Goal: Task Accomplishment & Management: Manage account settings

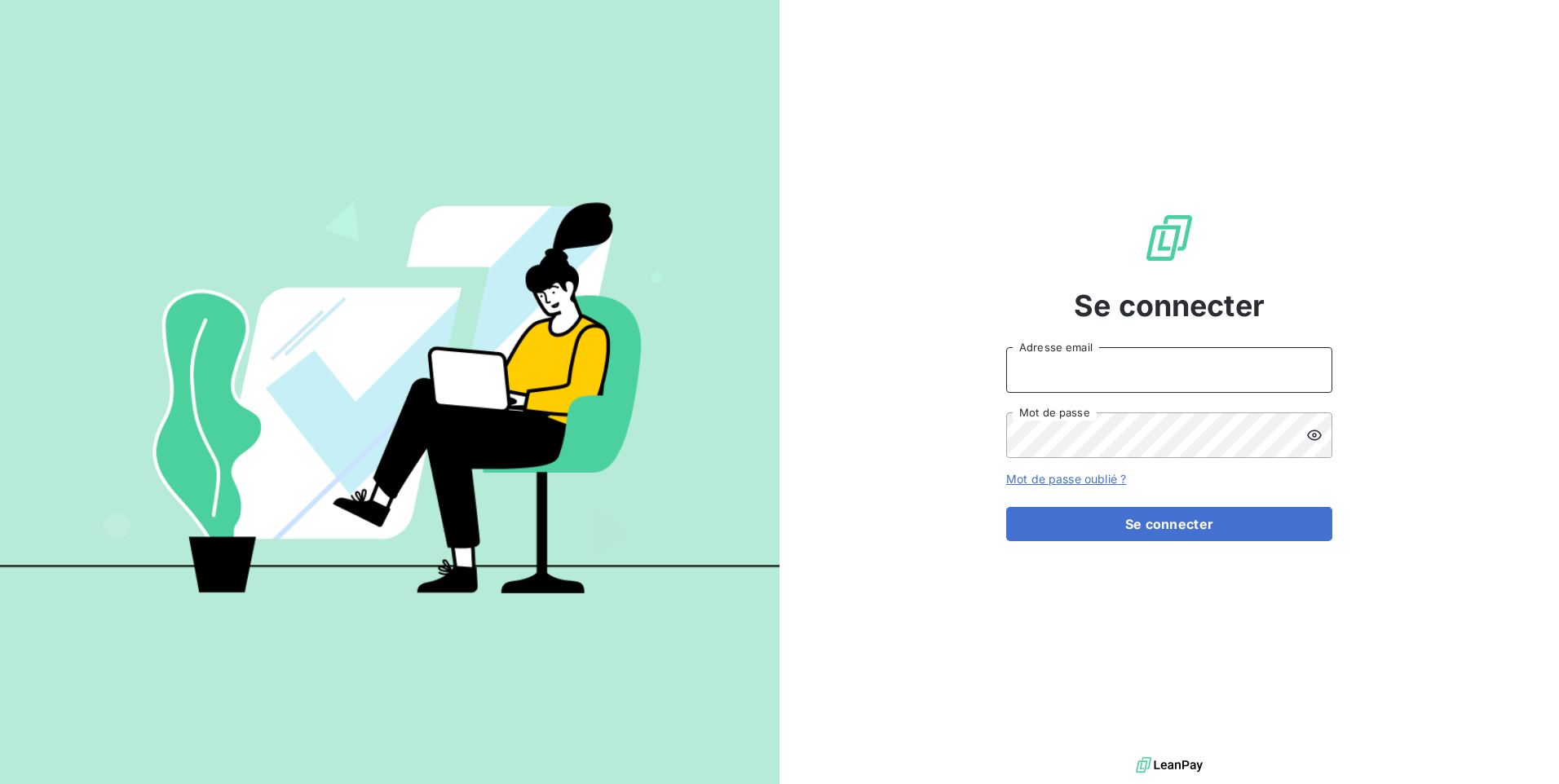
type input "se@monier-environnement.com"
click at [1185, 560] on div "Se connecter se@monier-environnement.com Adresse email Mot de passe Mot de pass…" at bounding box center [1169, 376] width 326 height 753
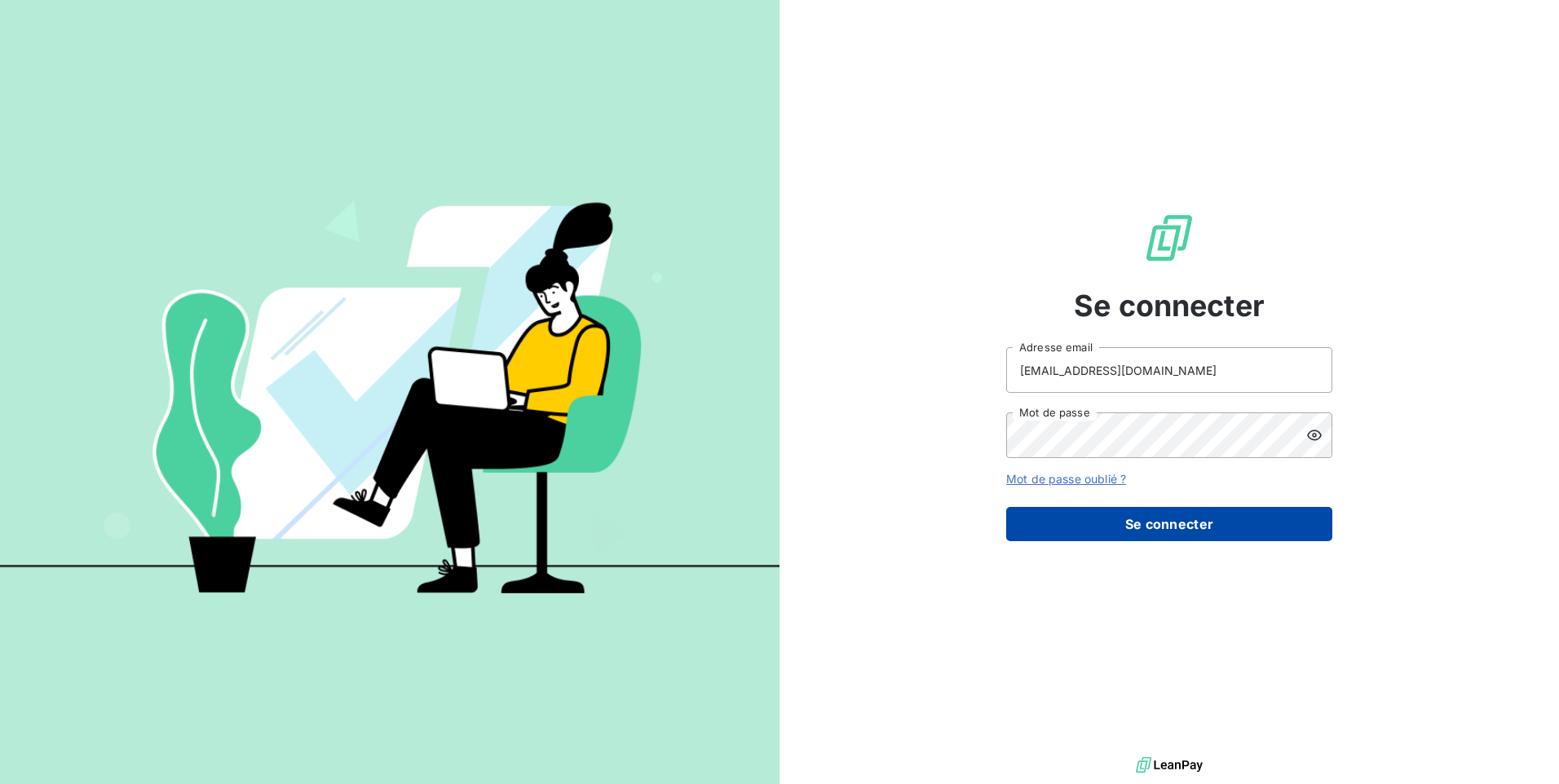
click at [1189, 532] on button "Se connecter" at bounding box center [1169, 524] width 326 height 34
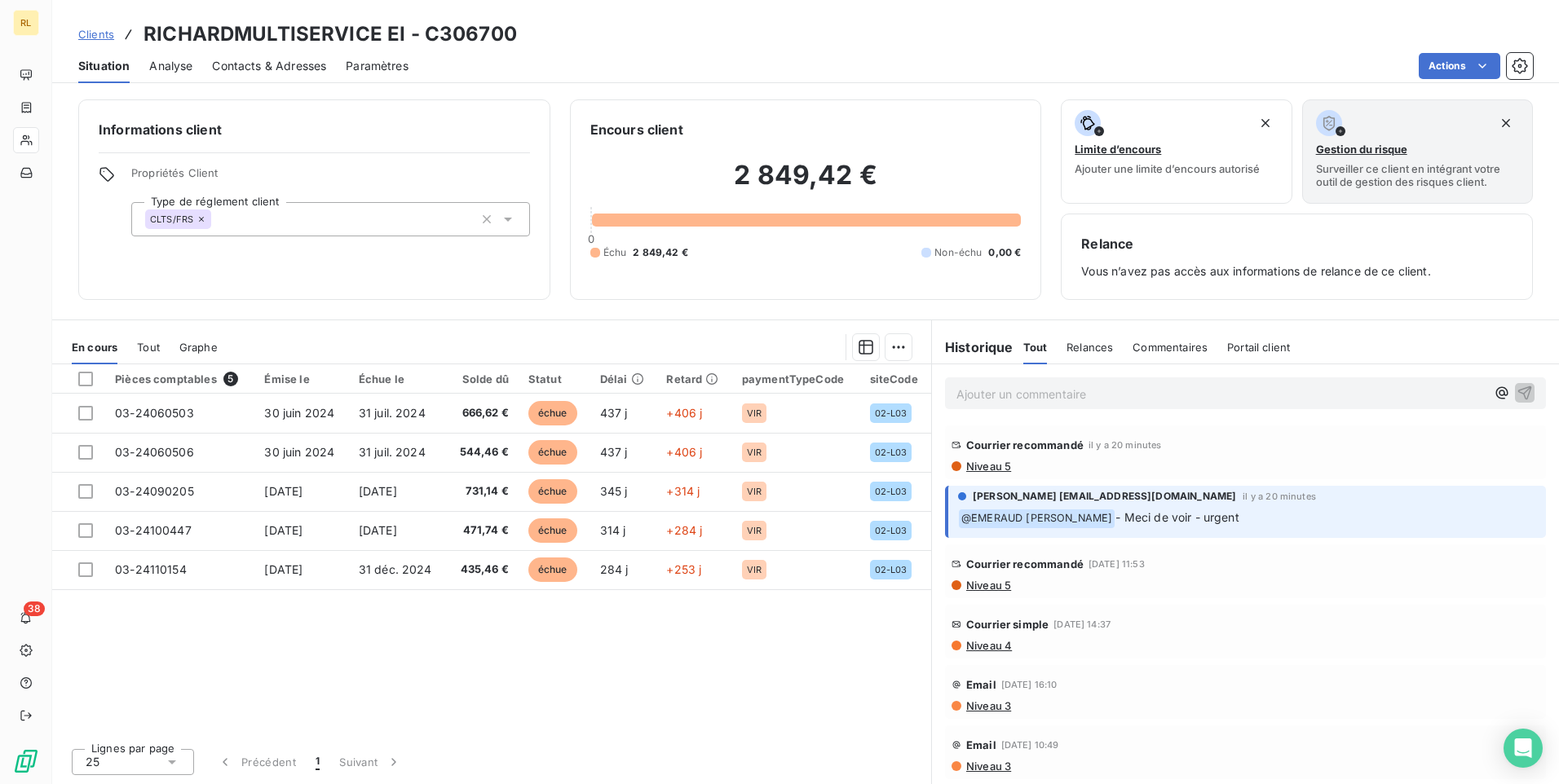
click at [1006, 468] on span "Niveau 5" at bounding box center [988, 466] width 47 height 13
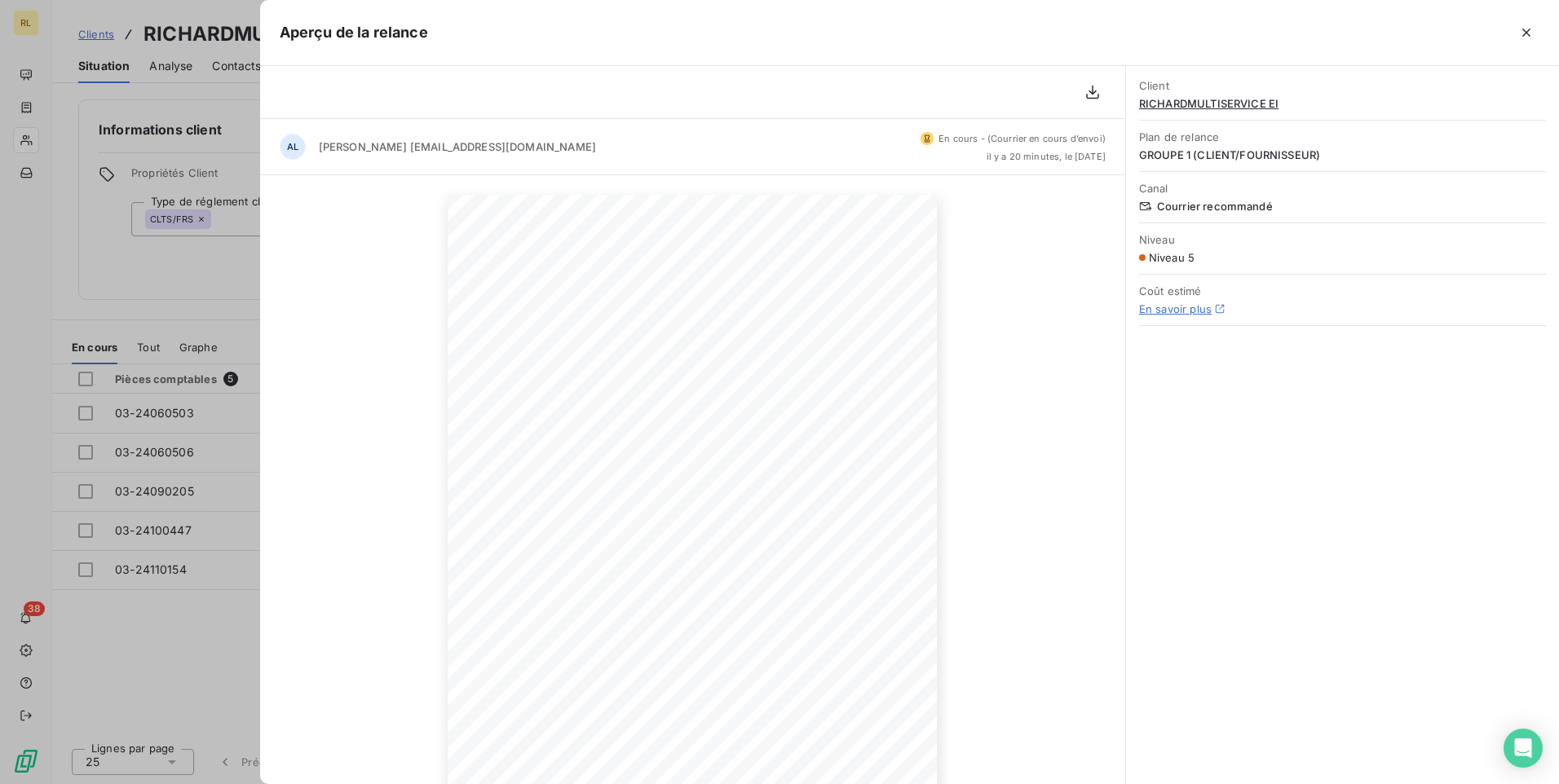
click at [1190, 311] on link "En savoir plus" at bounding box center [1175, 309] width 73 height 13
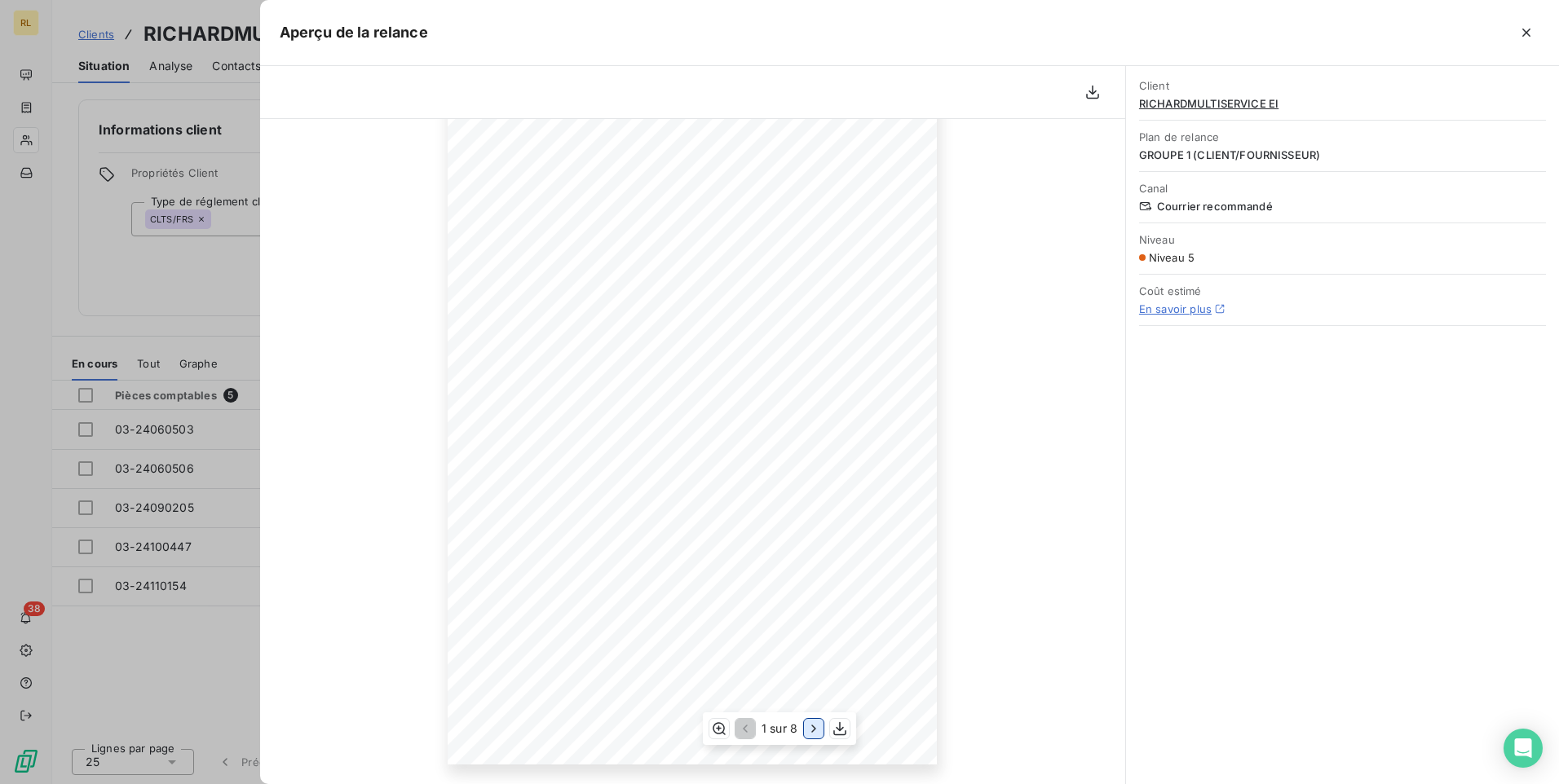
click at [814, 731] on icon "button" at bounding box center [813, 729] width 4 height 7
click at [814, 731] on icon "button" at bounding box center [815, 729] width 4 height 7
click at [814, 731] on icon "button" at bounding box center [814, 729] width 4 height 7
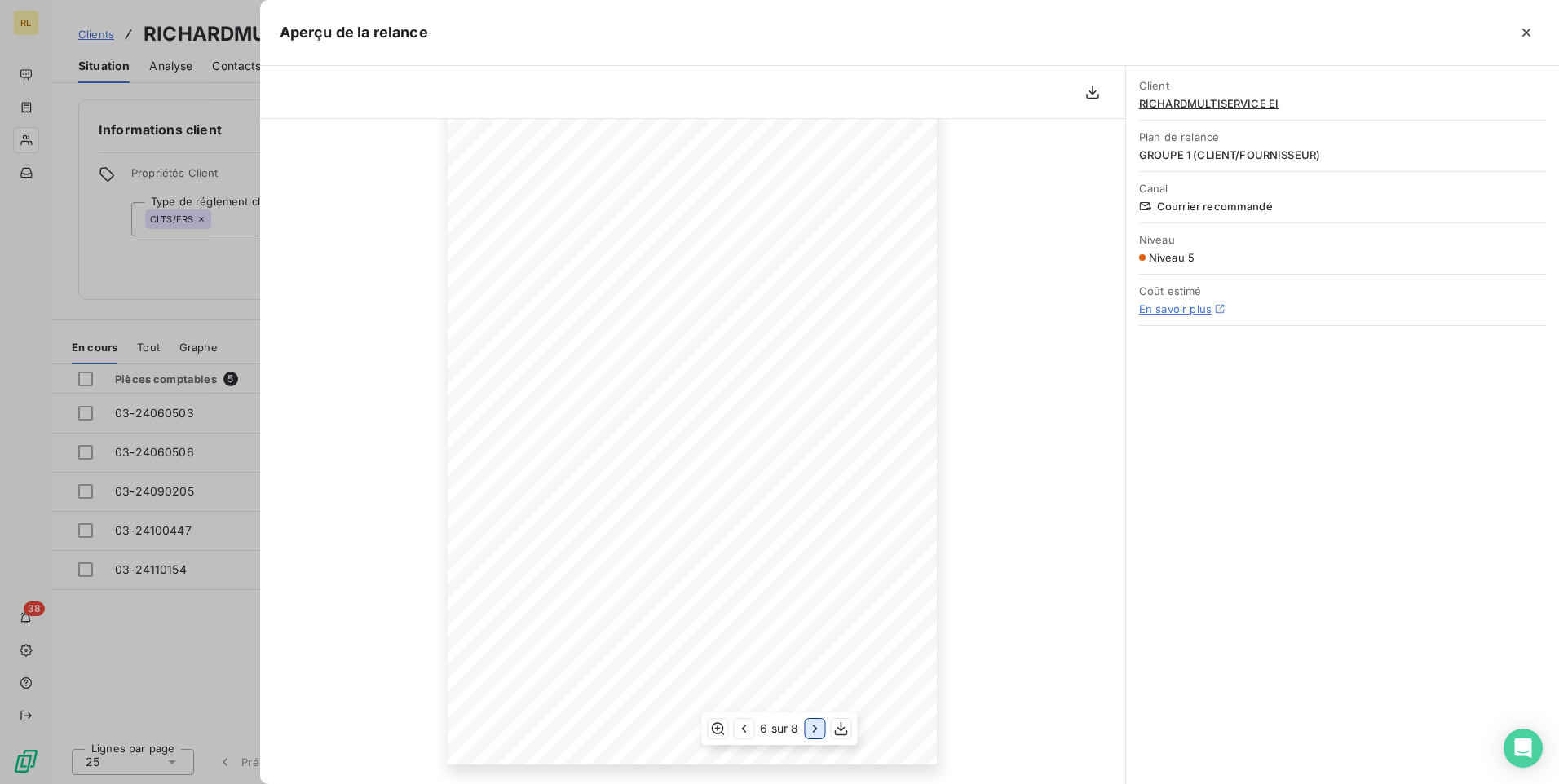
click at [814, 731] on icon "button" at bounding box center [815, 729] width 4 height 7
click at [1527, 38] on icon "button" at bounding box center [1527, 32] width 16 height 16
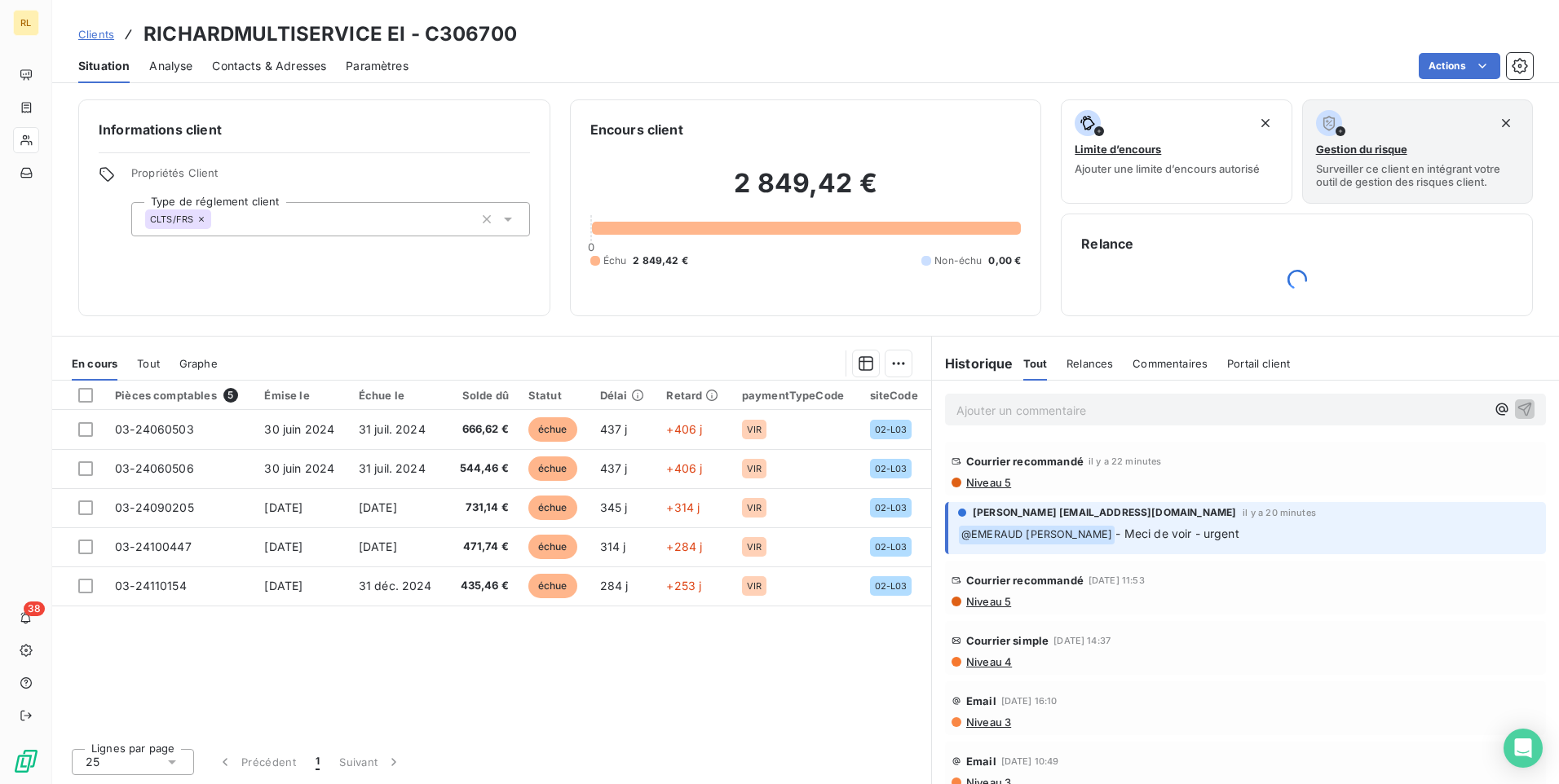
click at [610, 691] on div "Pièces comptables 5 Émise le Échue le Solde dû Statut Délai Retard paymentTypeC…" at bounding box center [492, 558] width 879 height 354
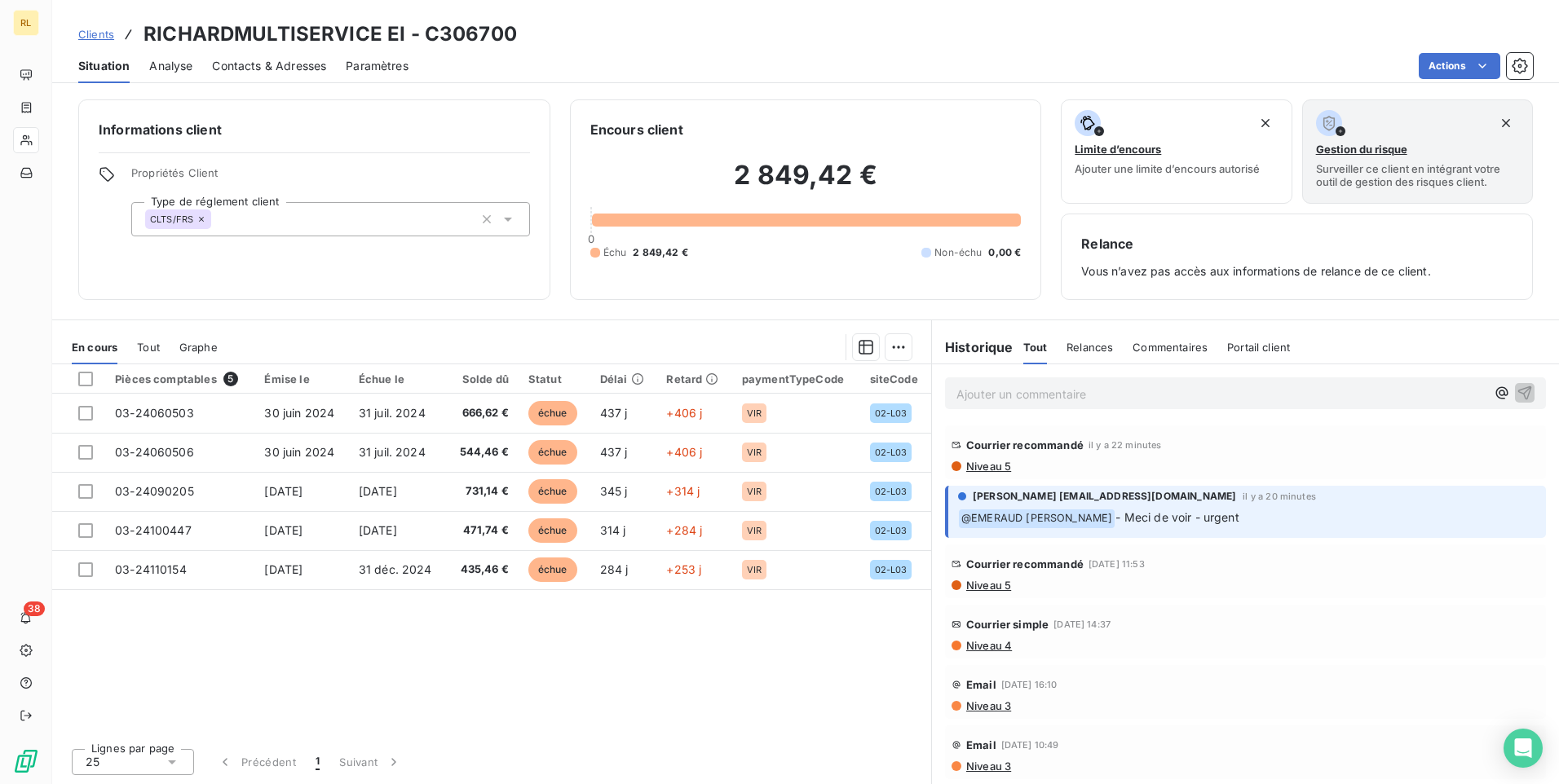
click at [213, 43] on h3 "RICHARDMULTISERVICE EI - C306700" at bounding box center [330, 34] width 373 height 30
click at [96, 37] on span "Clients" at bounding box center [96, 34] width 36 height 13
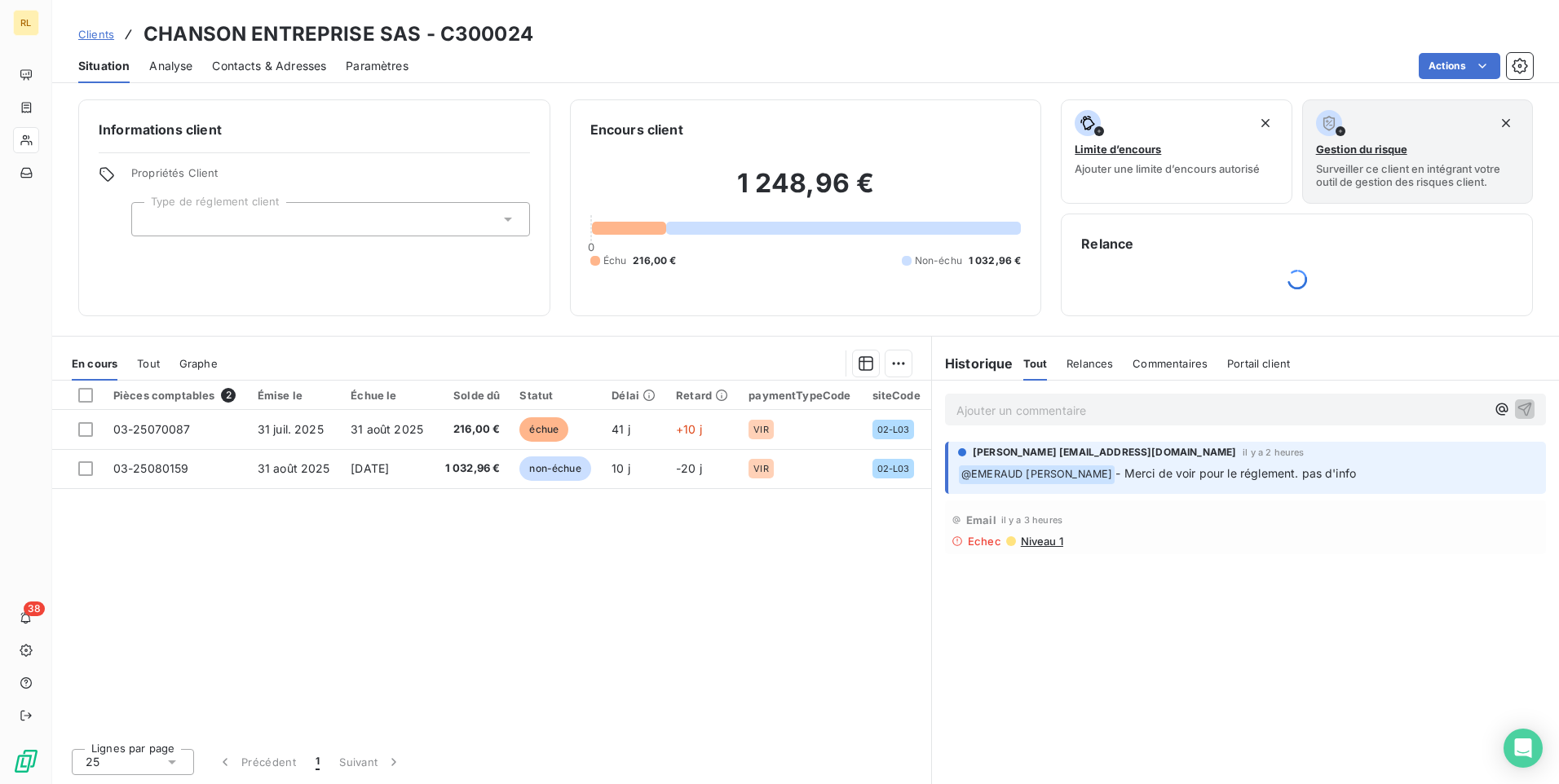
click at [435, 710] on div "Pièces comptables 2 Émise le Échue le Solde dû Statut Délai Retard paymentTypeC…" at bounding box center [492, 558] width 879 height 354
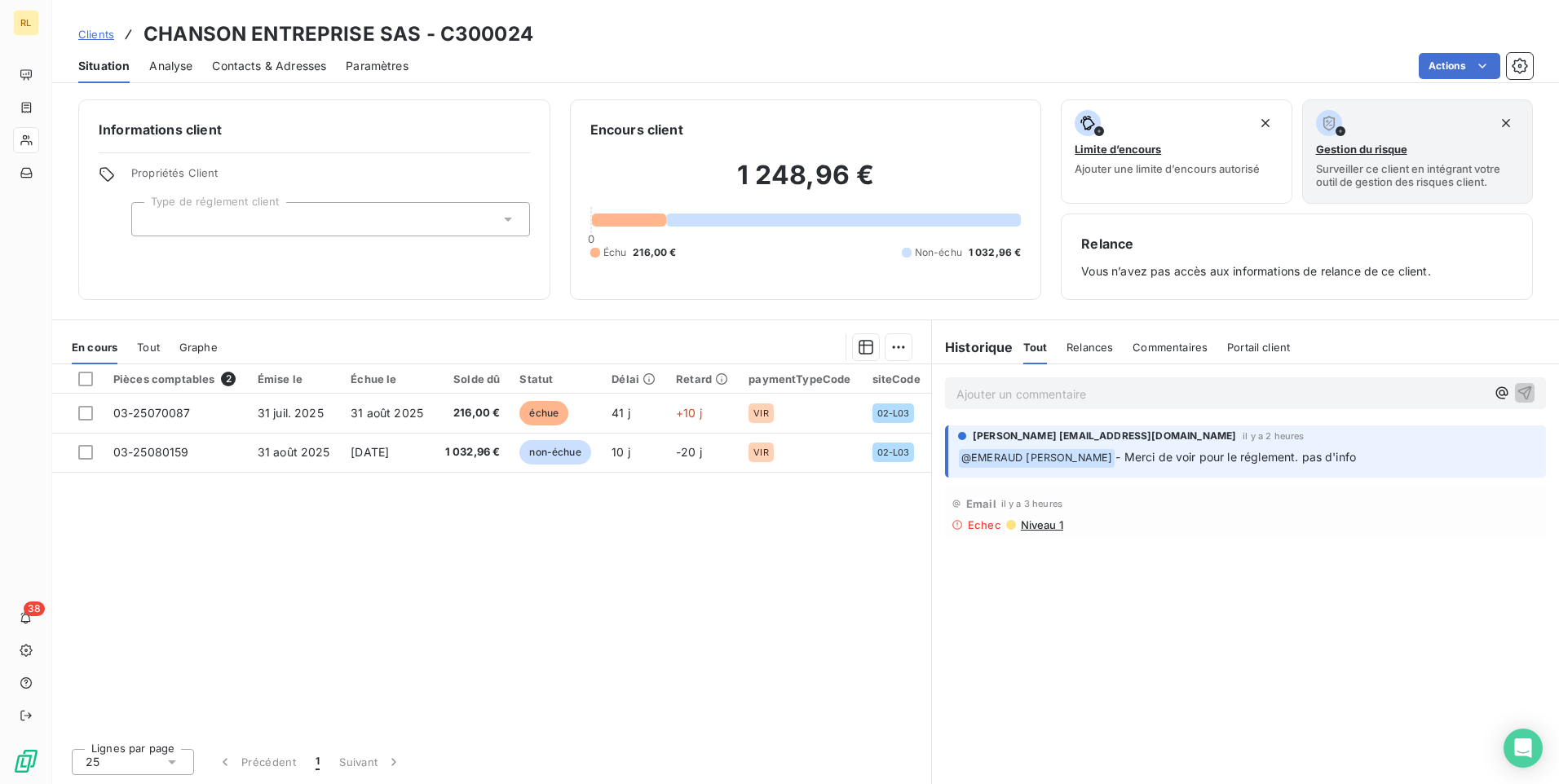
click at [783, 632] on div "Pièces comptables 2 Émise le Échue le Solde dû Statut Délai Retard paymentTypeC…" at bounding box center [492, 550] width 879 height 371
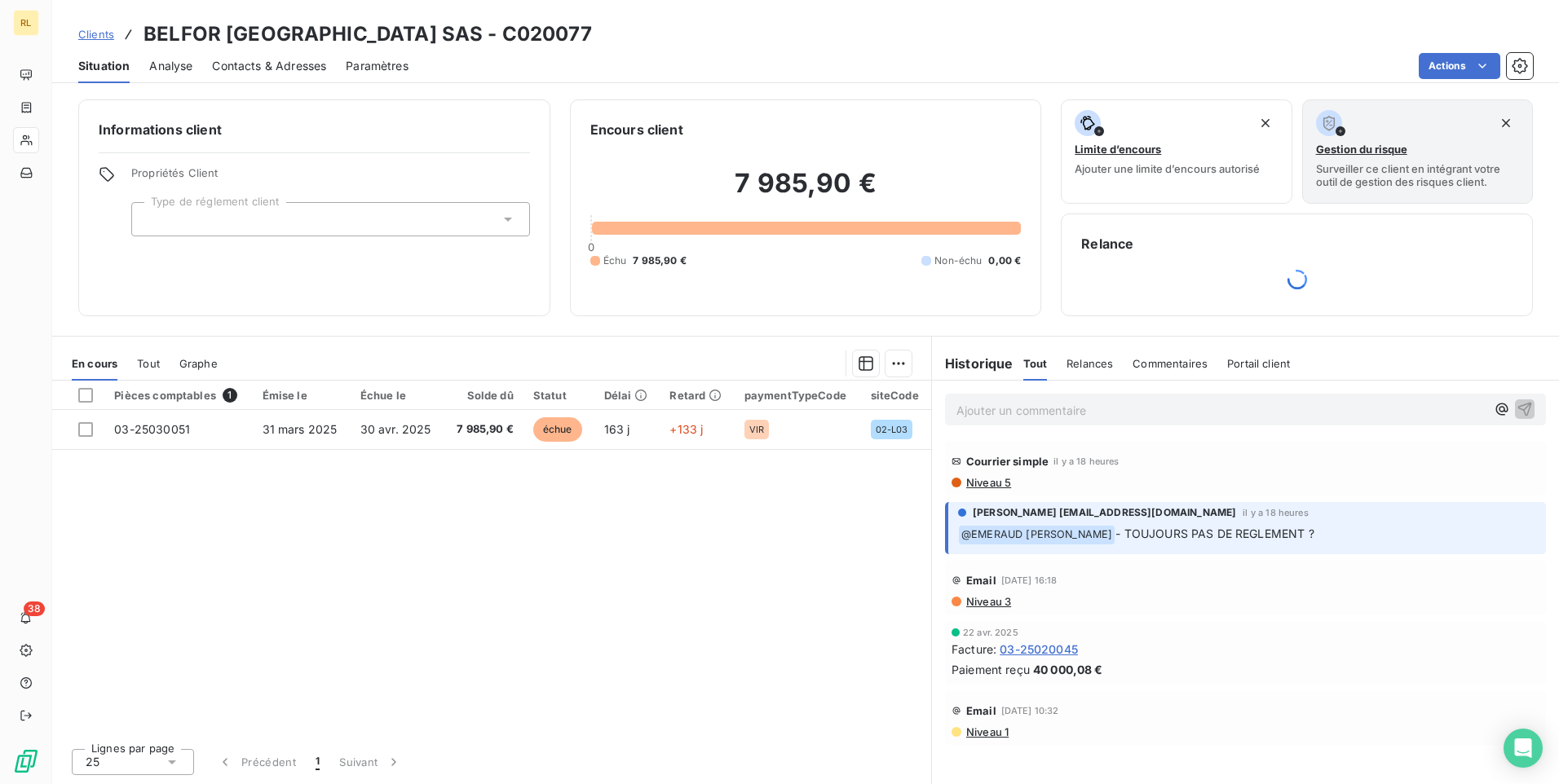
click at [629, 561] on div "Pièces comptables 1 Émise le Échue le Solde dû Statut Délai Retard paymentTypeC…" at bounding box center [492, 558] width 879 height 354
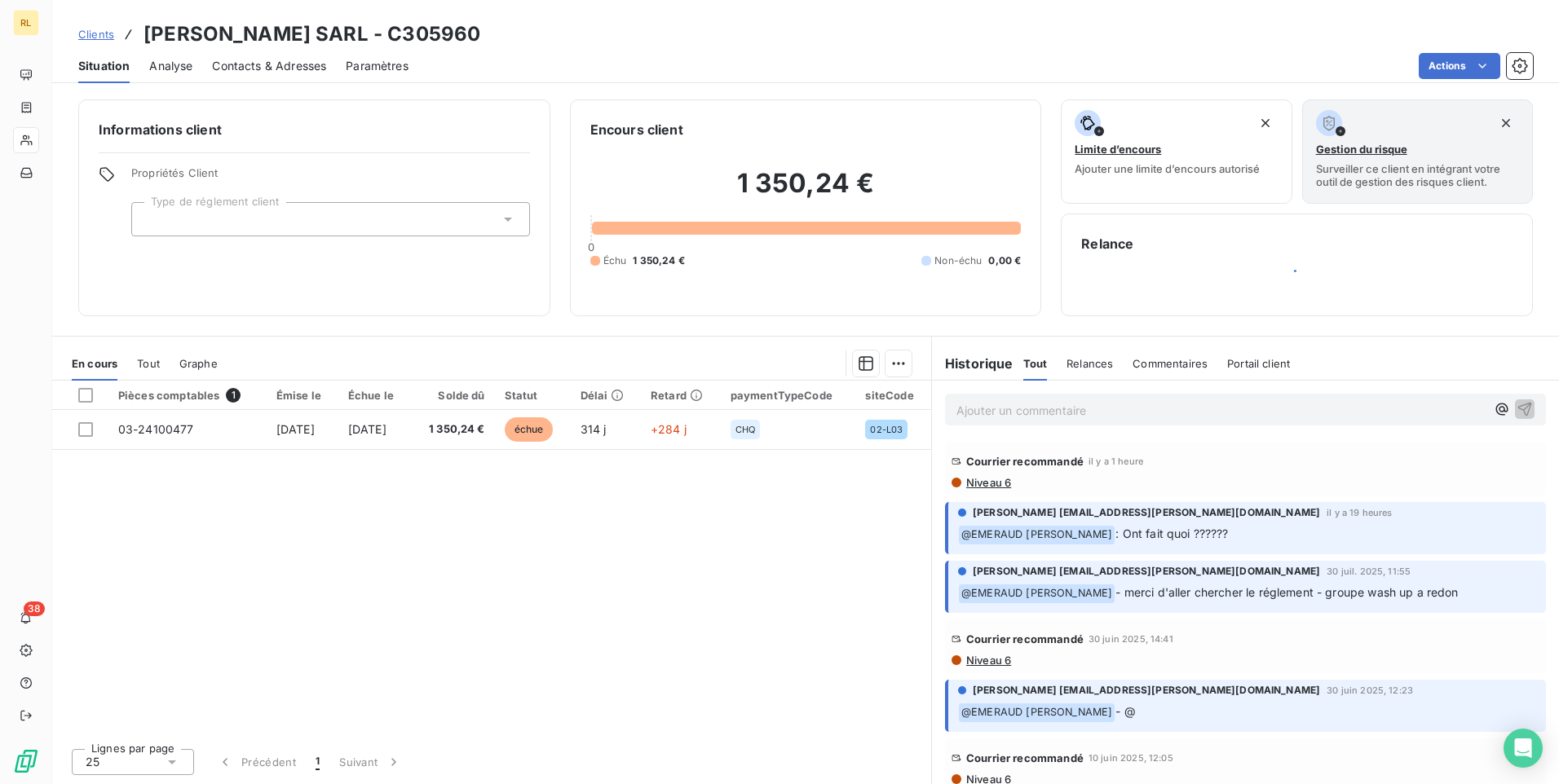
click at [1161, 398] on div "Ajouter un commentaire ﻿" at bounding box center [1221, 409] width 529 height 22
click at [1181, 405] on p "Ajouter un commentaire ﻿" at bounding box center [1221, 410] width 529 height 21
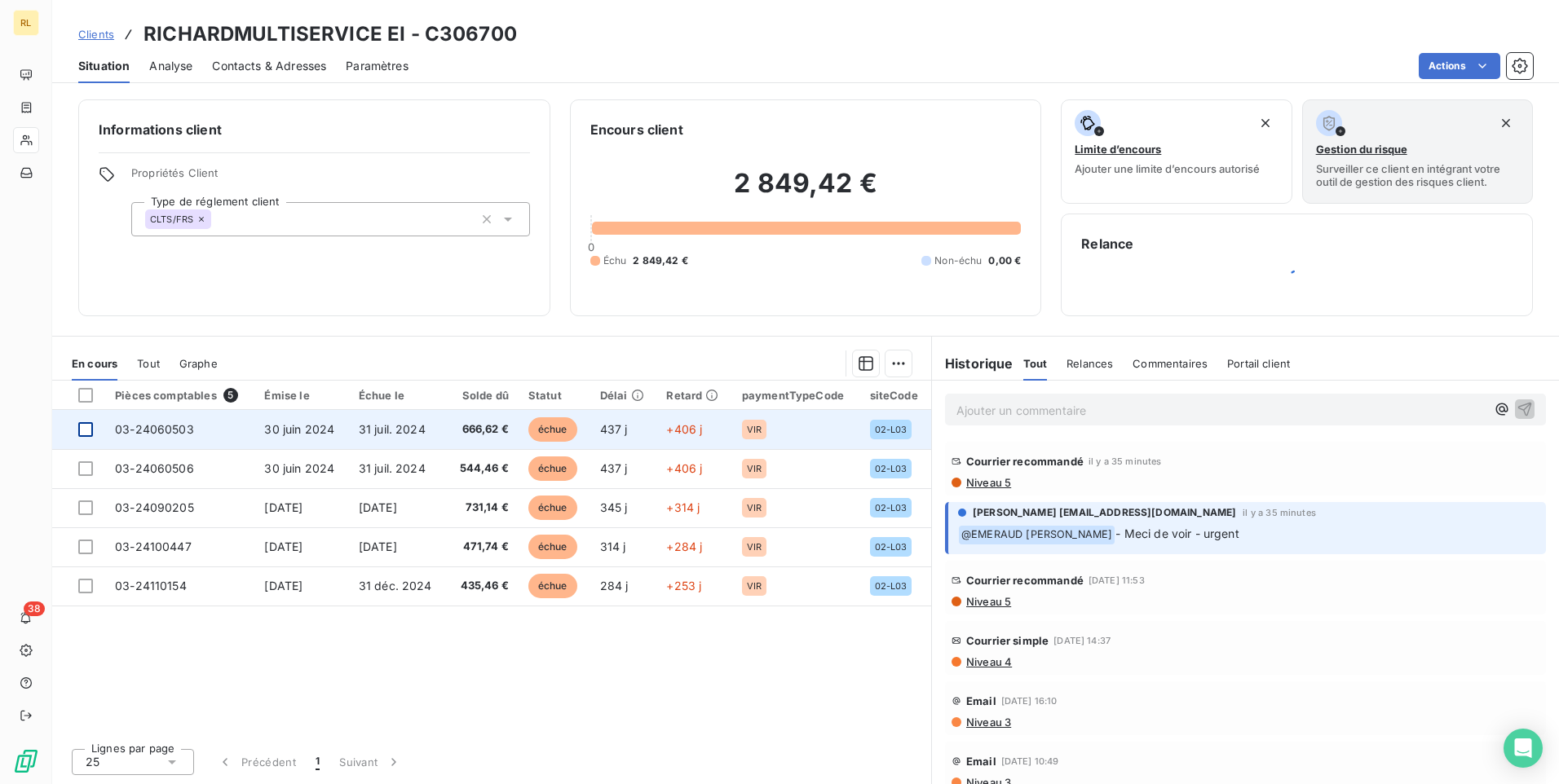
click at [82, 430] on div at bounding box center [85, 430] width 14 height 14
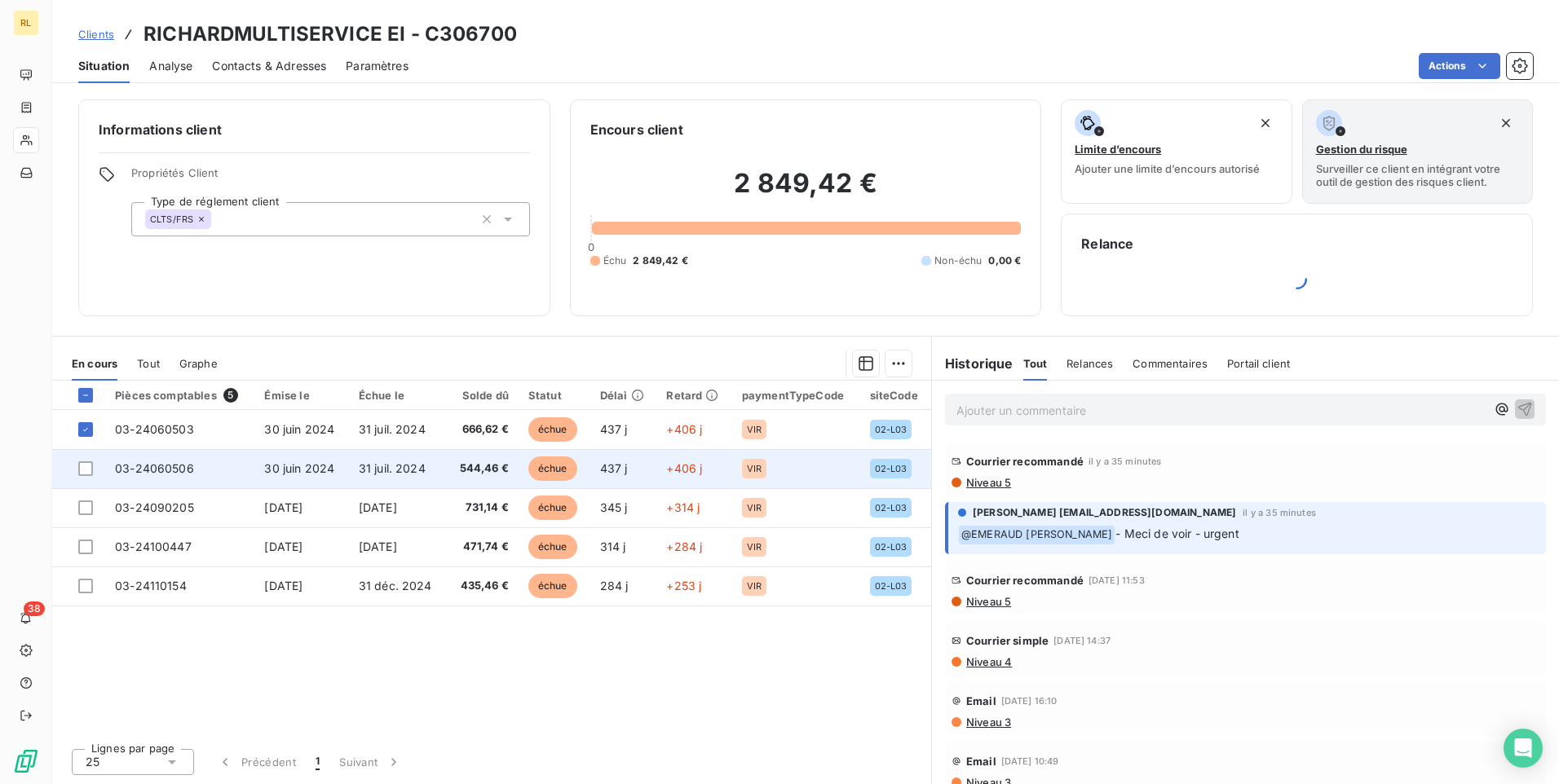
click at [88, 460] on td at bounding box center [78, 469] width 53 height 39
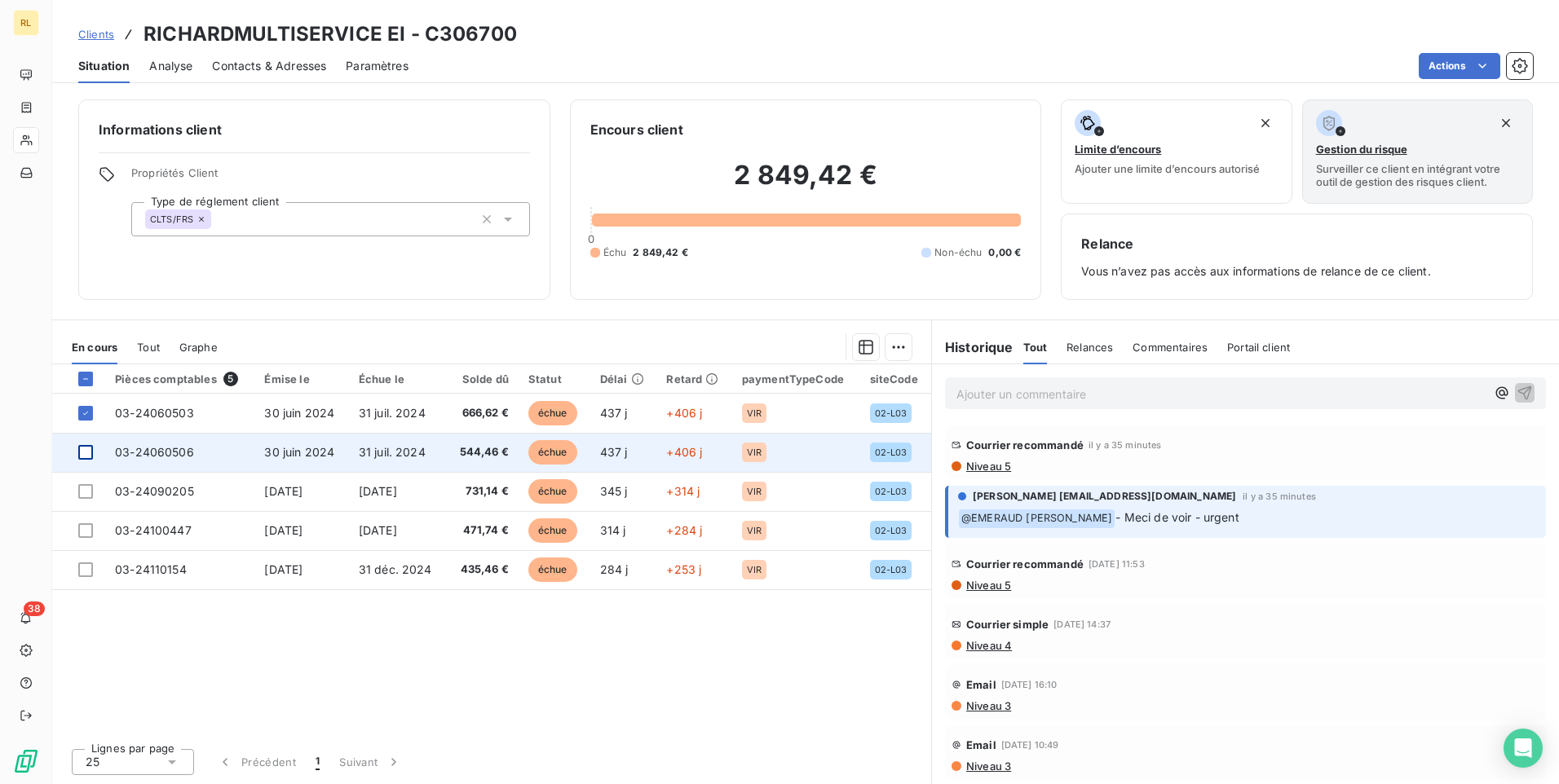
click at [90, 453] on div at bounding box center [85, 452] width 14 height 14
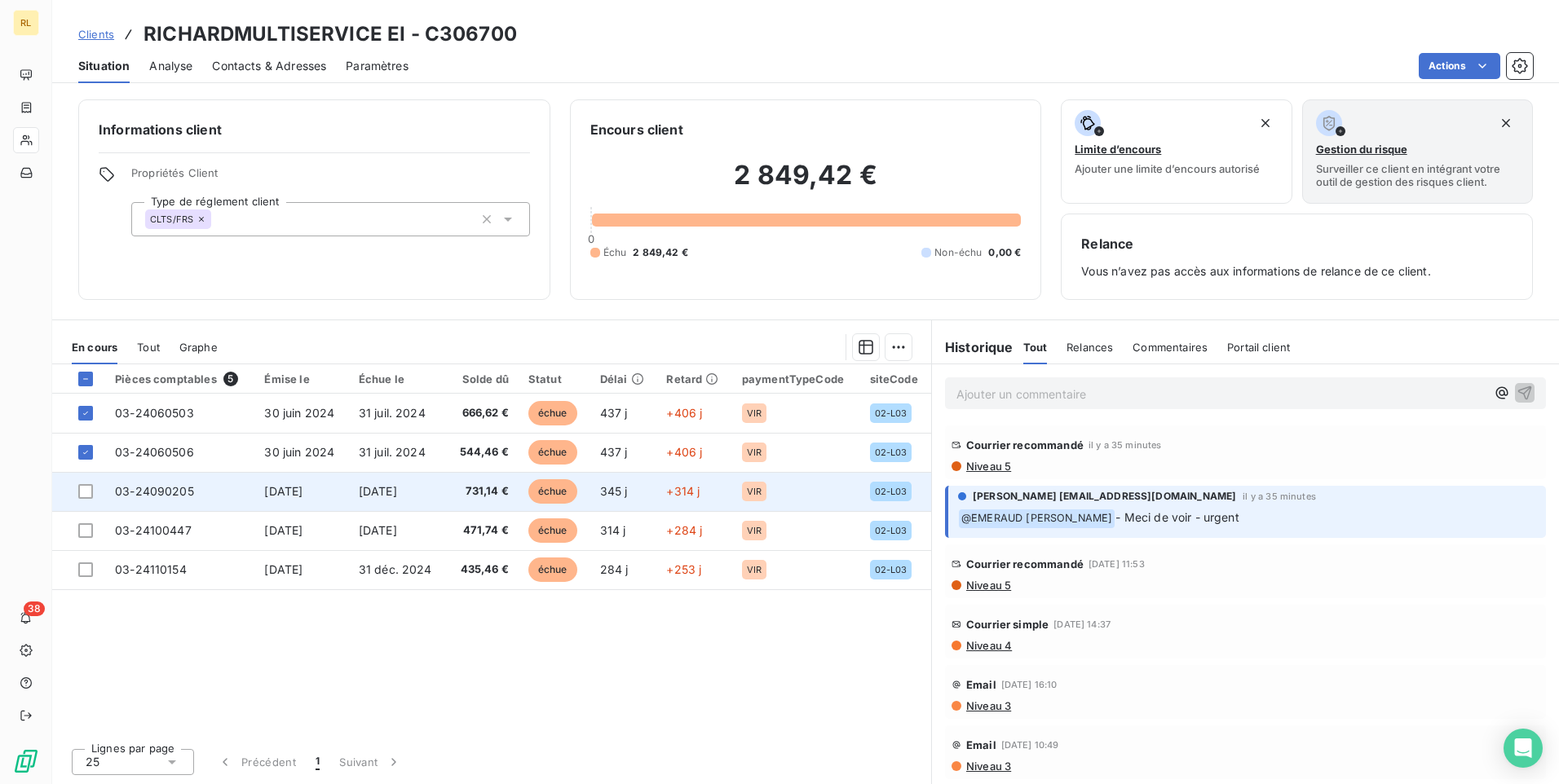
click at [85, 482] on td at bounding box center [78, 491] width 53 height 39
click at [83, 493] on div at bounding box center [85, 491] width 14 height 14
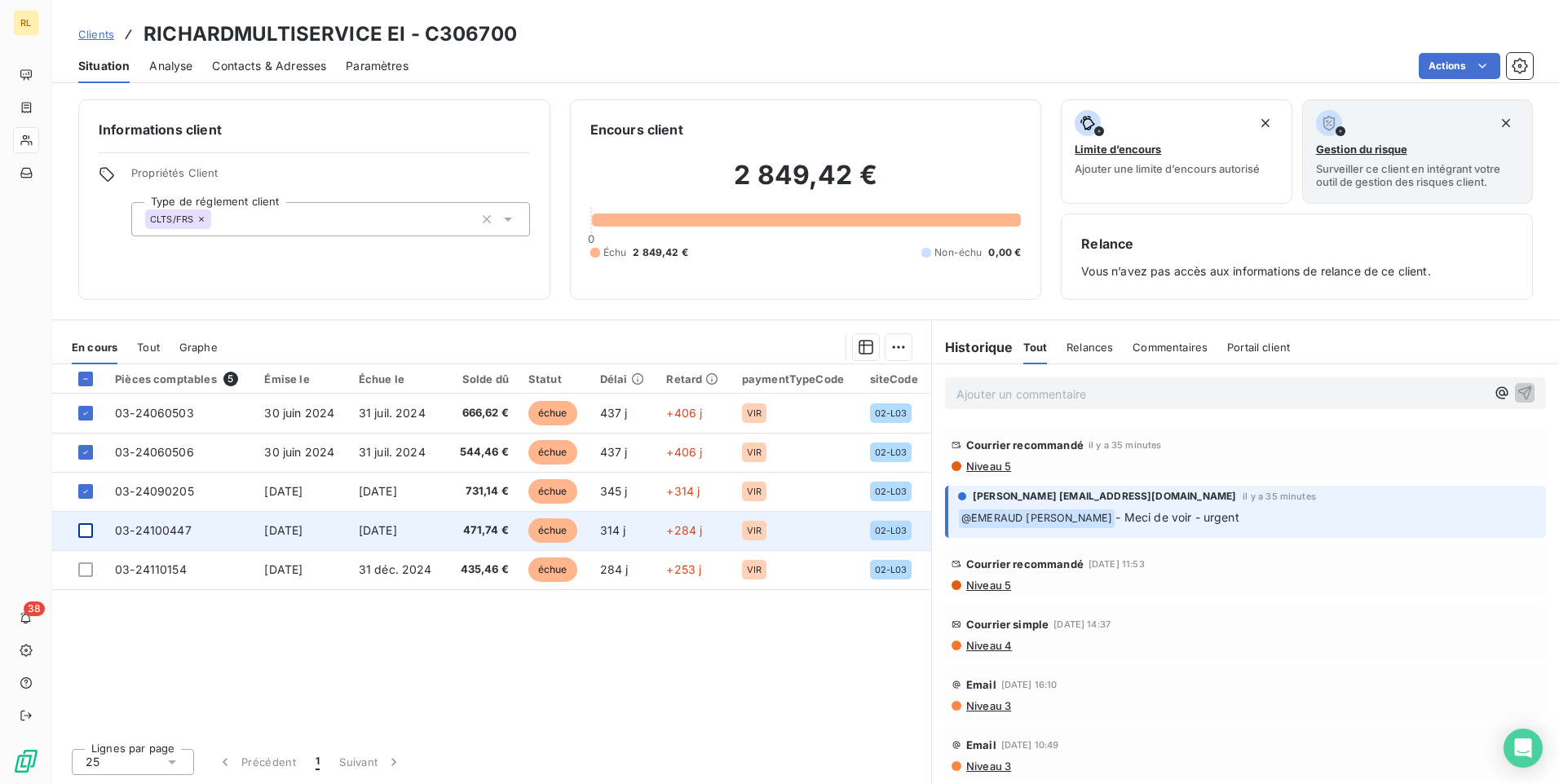
click at [86, 530] on div at bounding box center [85, 531] width 14 height 14
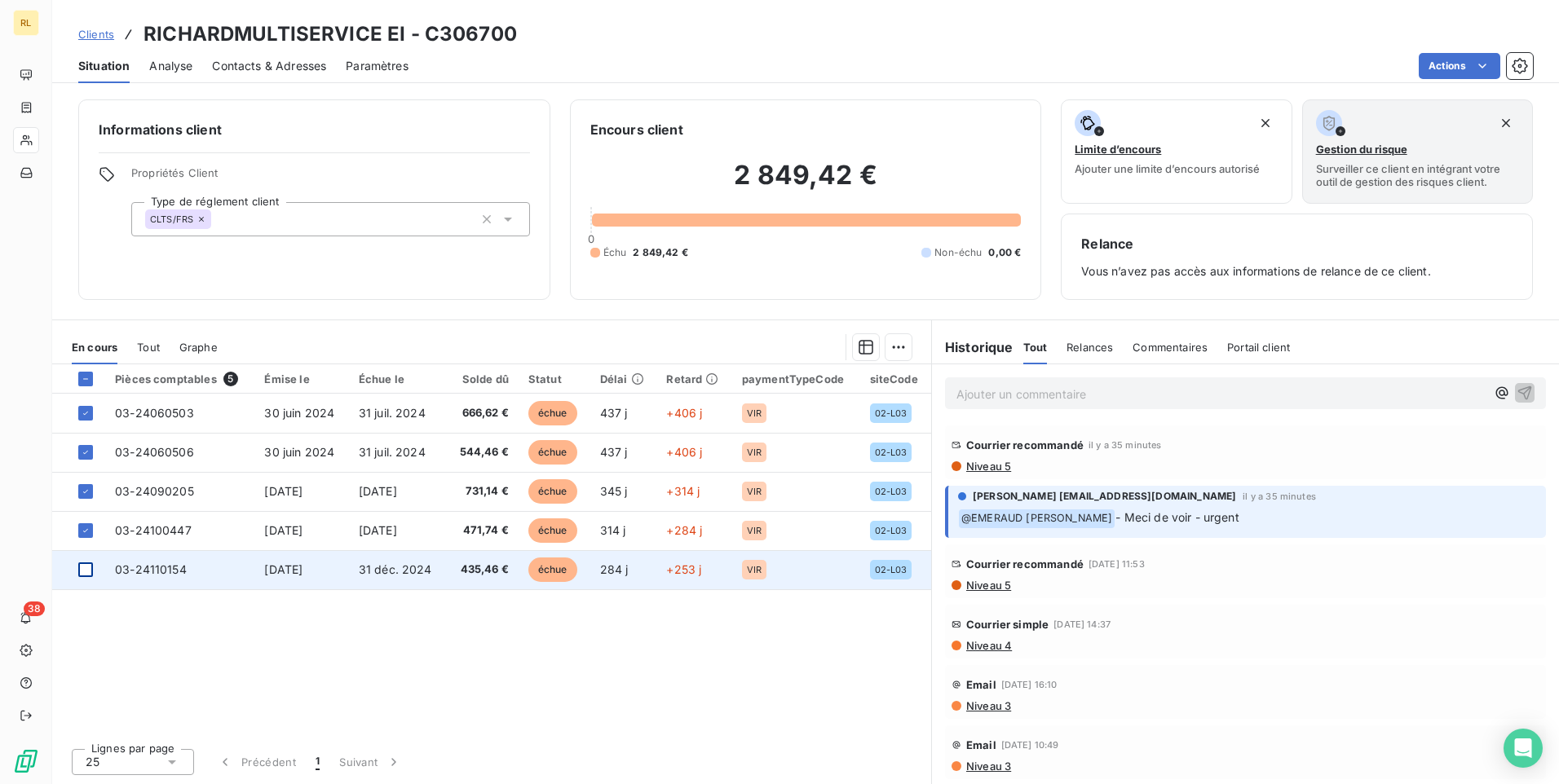
click at [82, 570] on div at bounding box center [85, 569] width 14 height 14
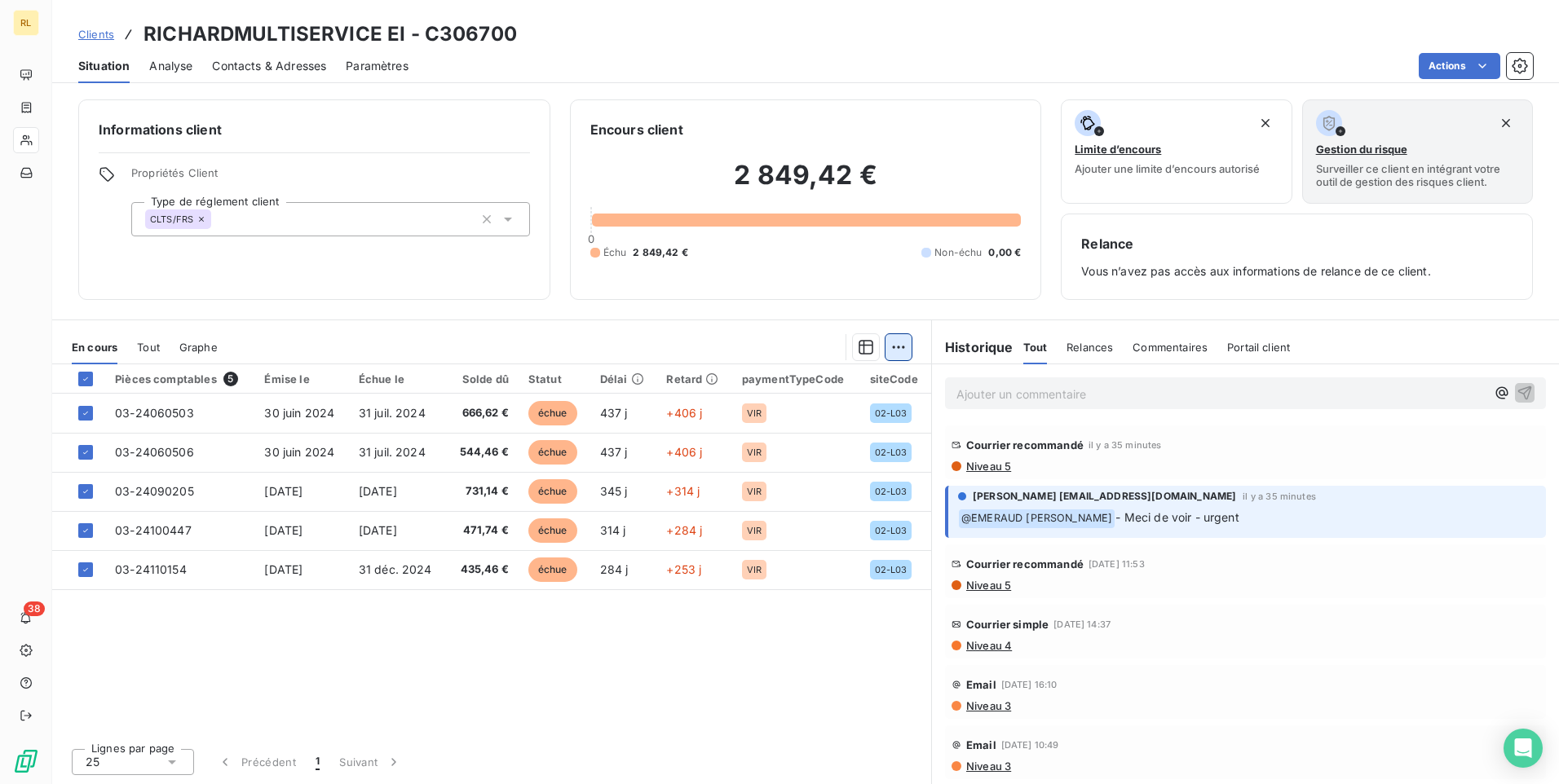
click at [899, 347] on html "RL 38 Clients RICHARDMULTISERVICE EI - C306700 Situation Analyse Contacts & Adr…" at bounding box center [779, 392] width 1559 height 784
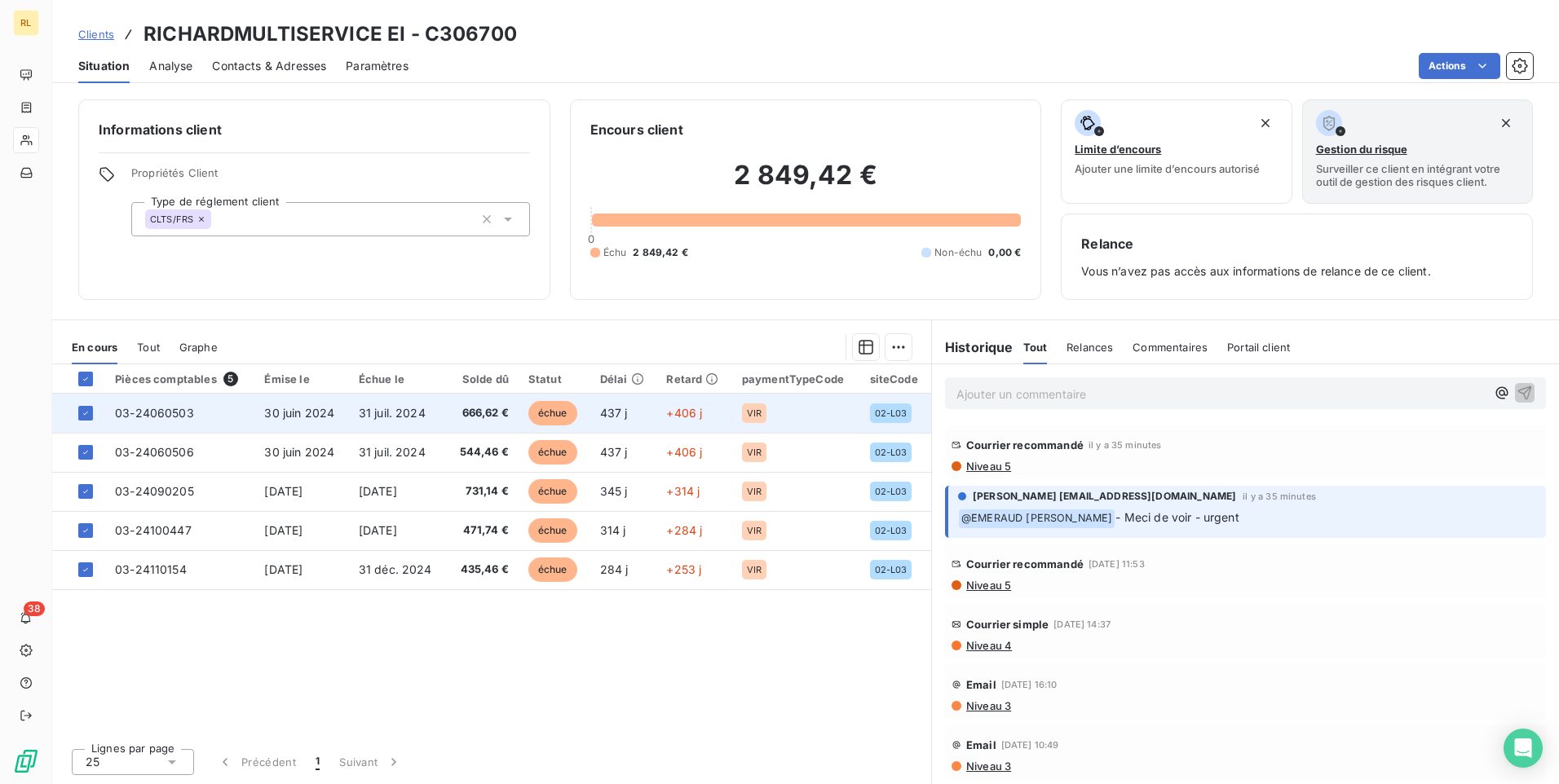
click at [148, 419] on span "03-24060503" at bounding box center [154, 413] width 79 height 13
click at [399, 421] on td "31 juil. 2024" at bounding box center [398, 413] width 98 height 39
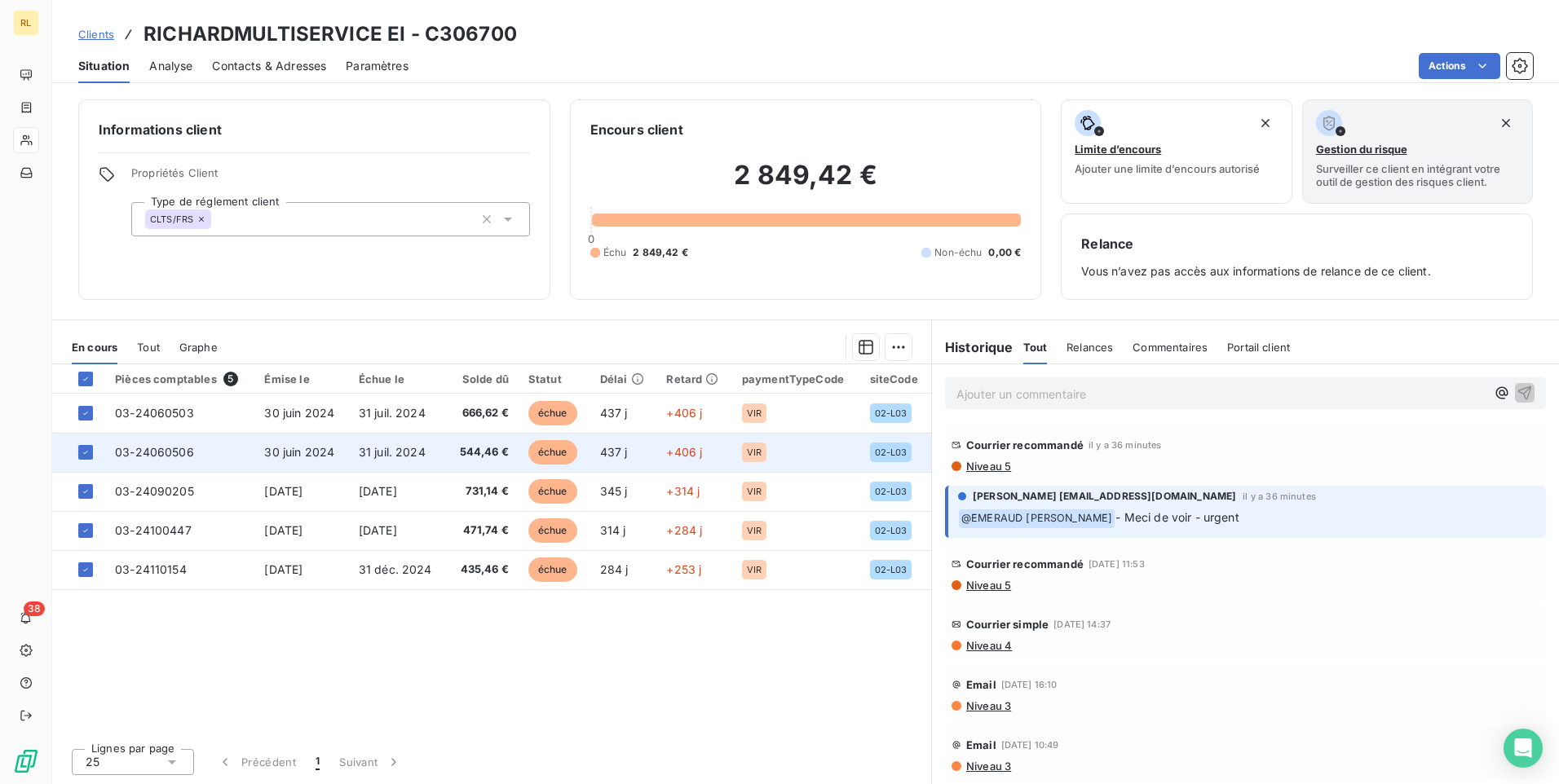
click at [388, 448] on span "31 juil. 2024" at bounding box center [392, 451] width 67 height 13
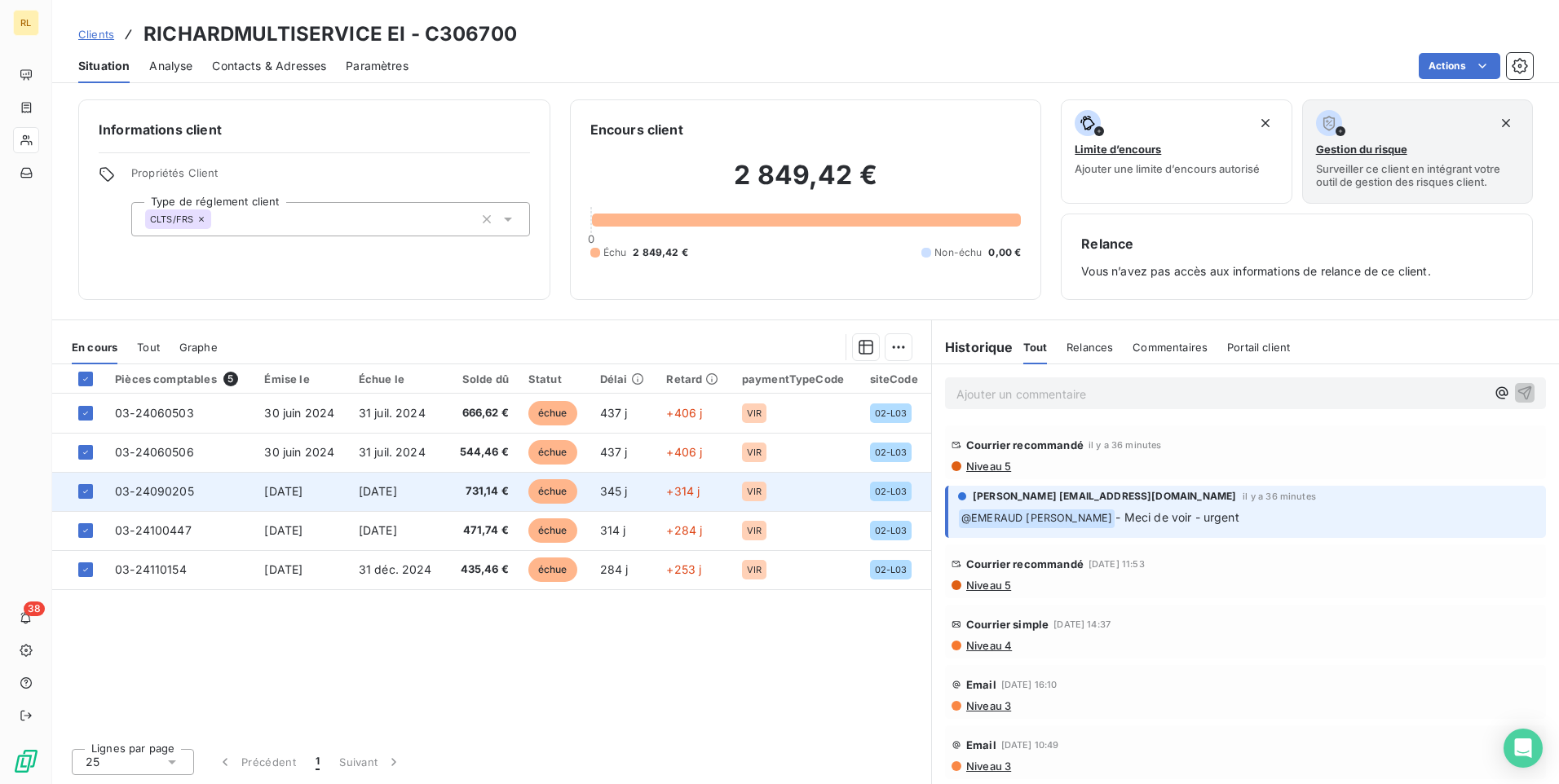
click at [360, 492] on td "31 oct. 2024" at bounding box center [398, 491] width 98 height 39
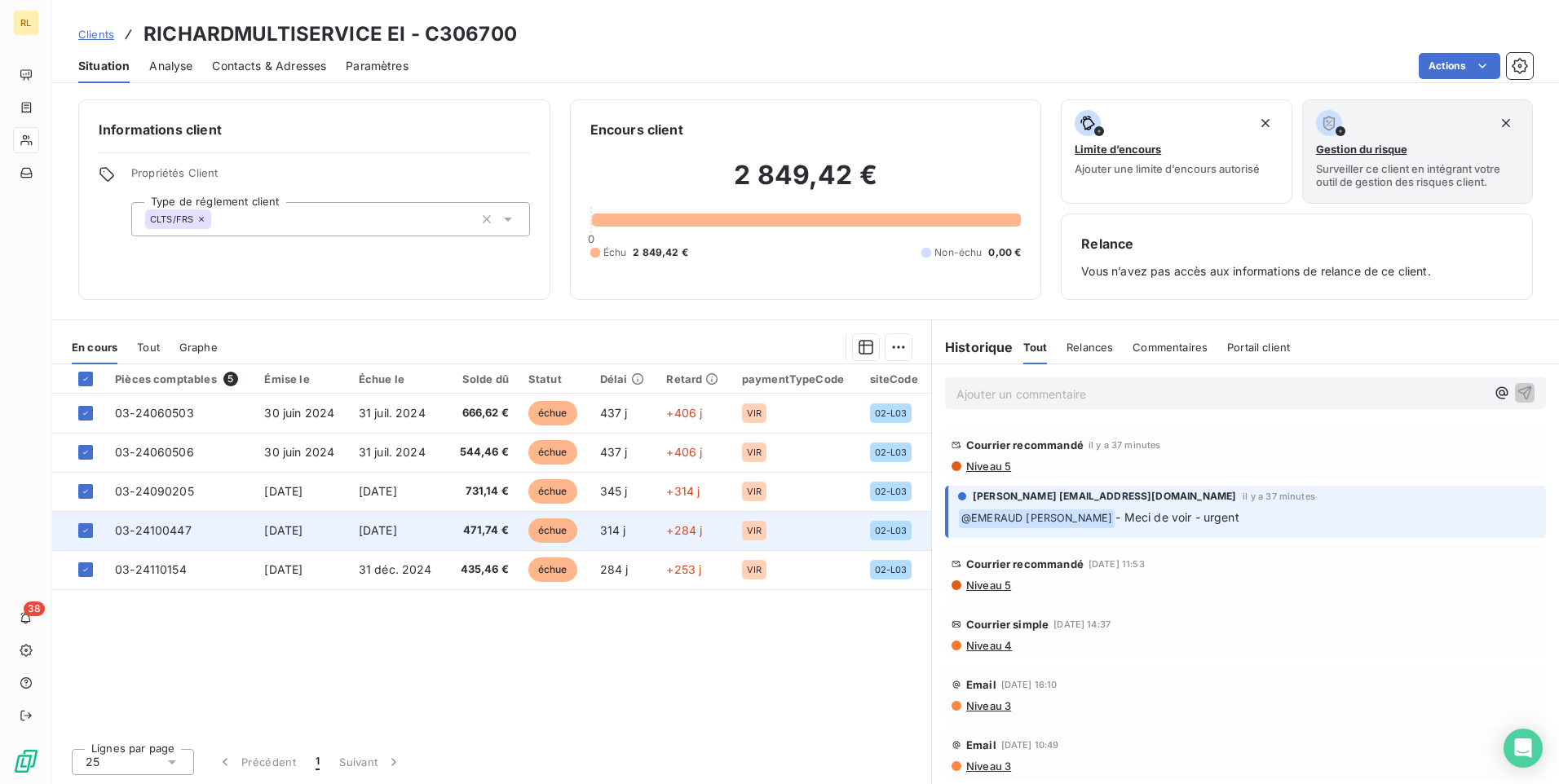
click at [334, 530] on td "31 oct. 2024" at bounding box center [301, 531] width 94 height 39
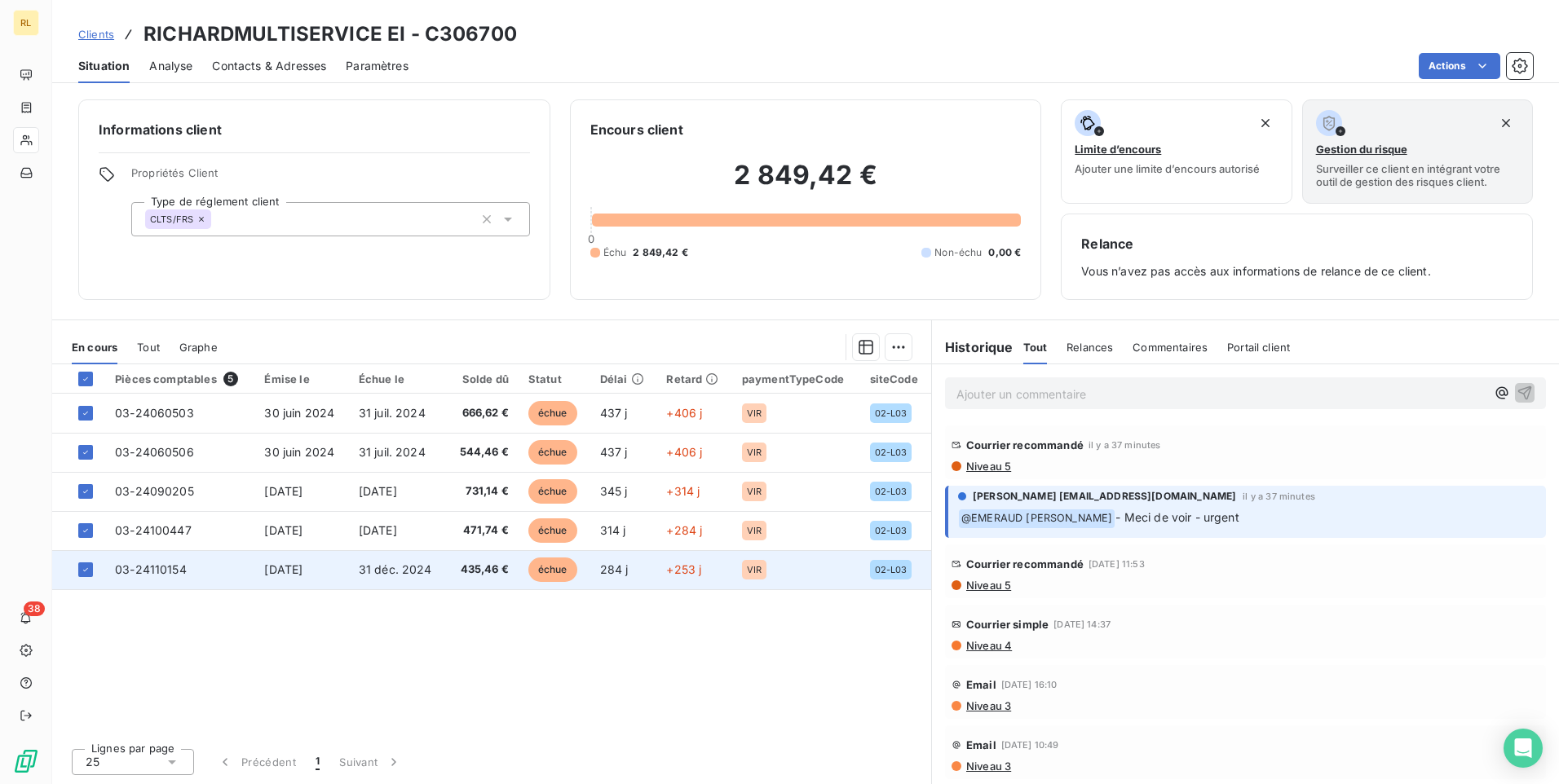
click at [397, 574] on span "31 déc. 2024" at bounding box center [396, 568] width 73 height 13
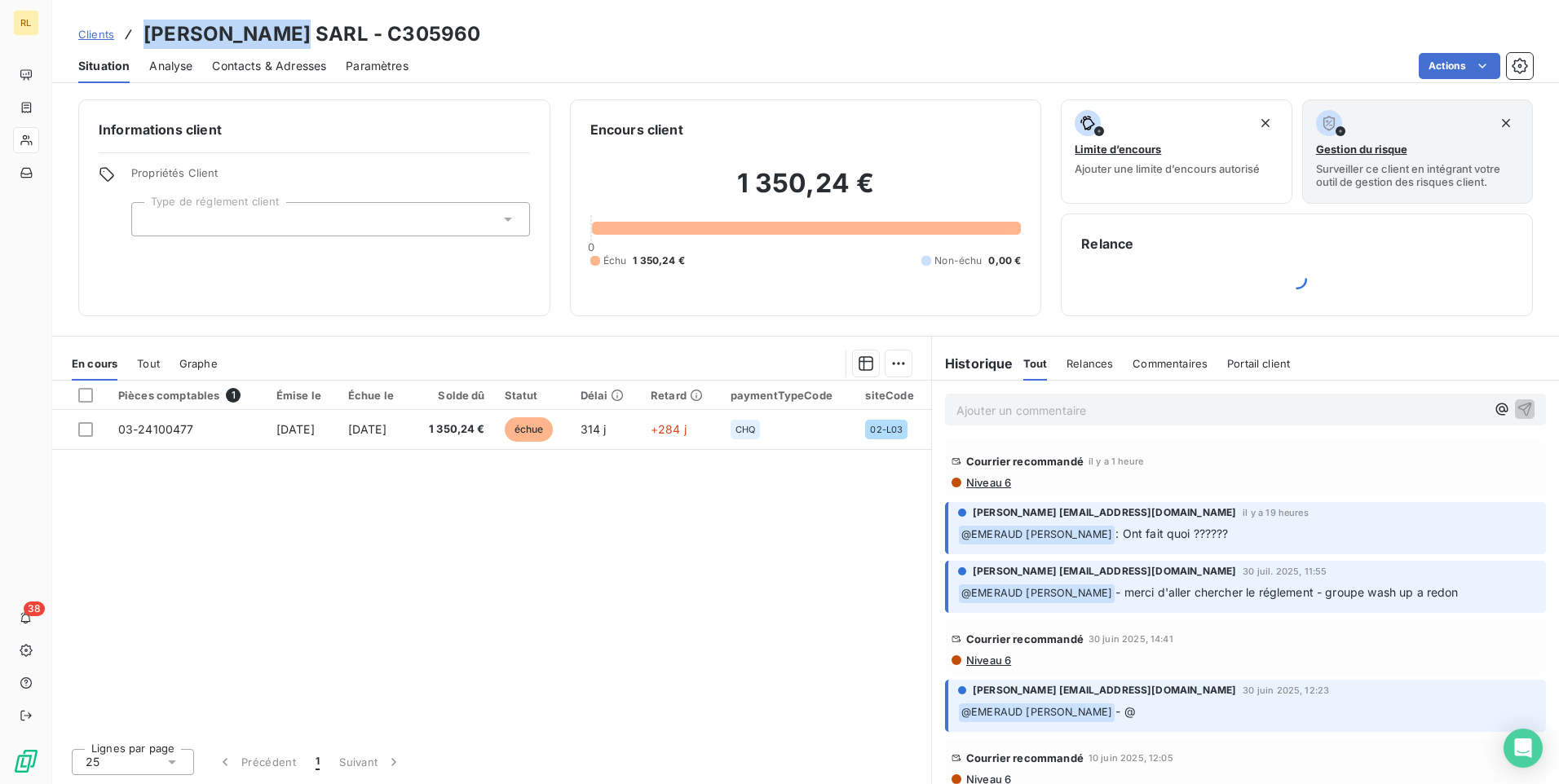
drag, startPoint x: 140, startPoint y: 30, endPoint x: 315, endPoint y: 30, distance: 175.0
click at [315, 30] on div "Clients [PERSON_NAME] SARL - C305960" at bounding box center [278, 34] width 402 height 30
drag, startPoint x: 315, startPoint y: 30, endPoint x: 306, endPoint y: 51, distance: 22.8
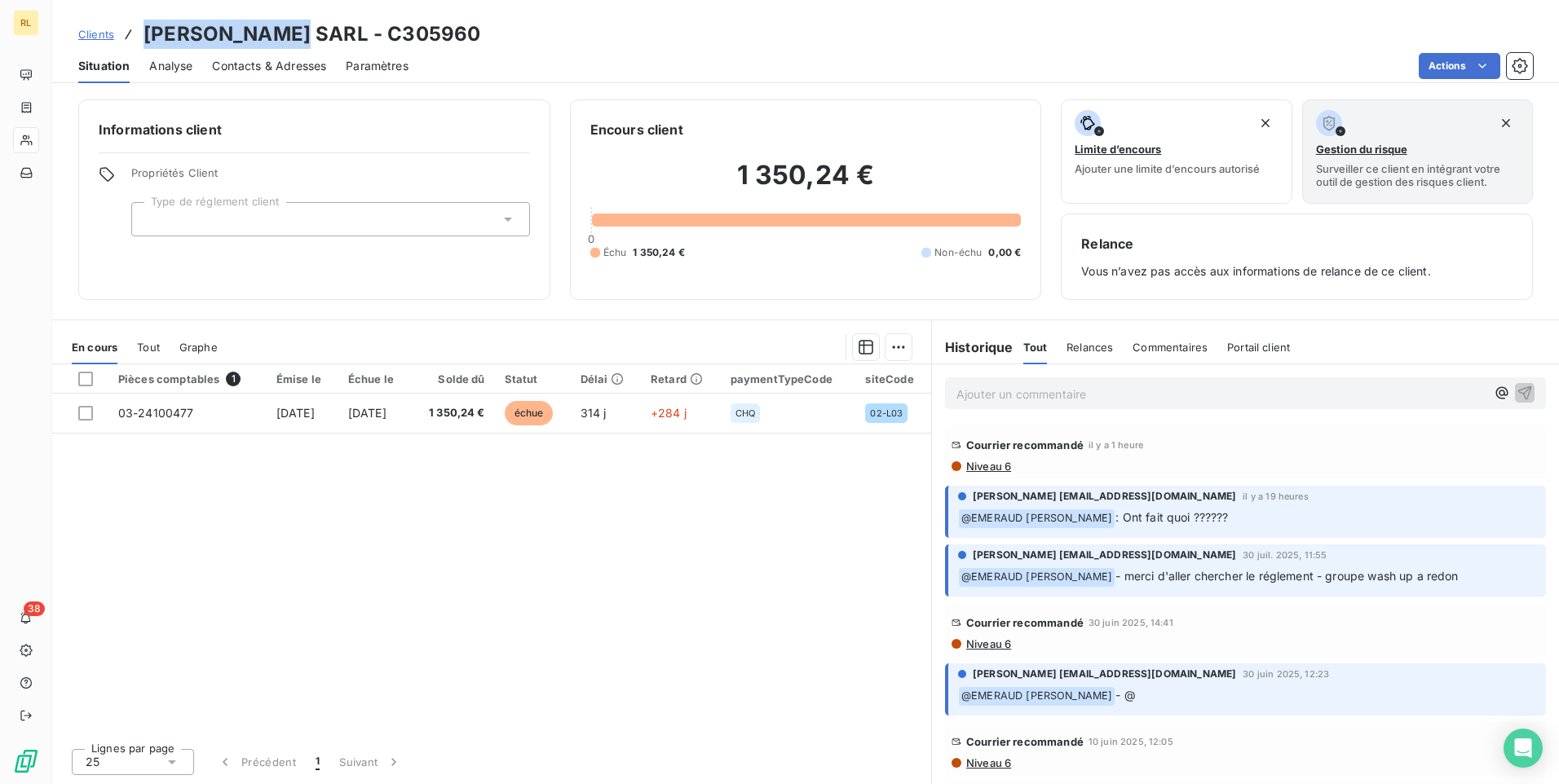
drag, startPoint x: 306, startPoint y: 51, endPoint x: 271, endPoint y: 36, distance: 38.1
copy h3 "[PERSON_NAME]"
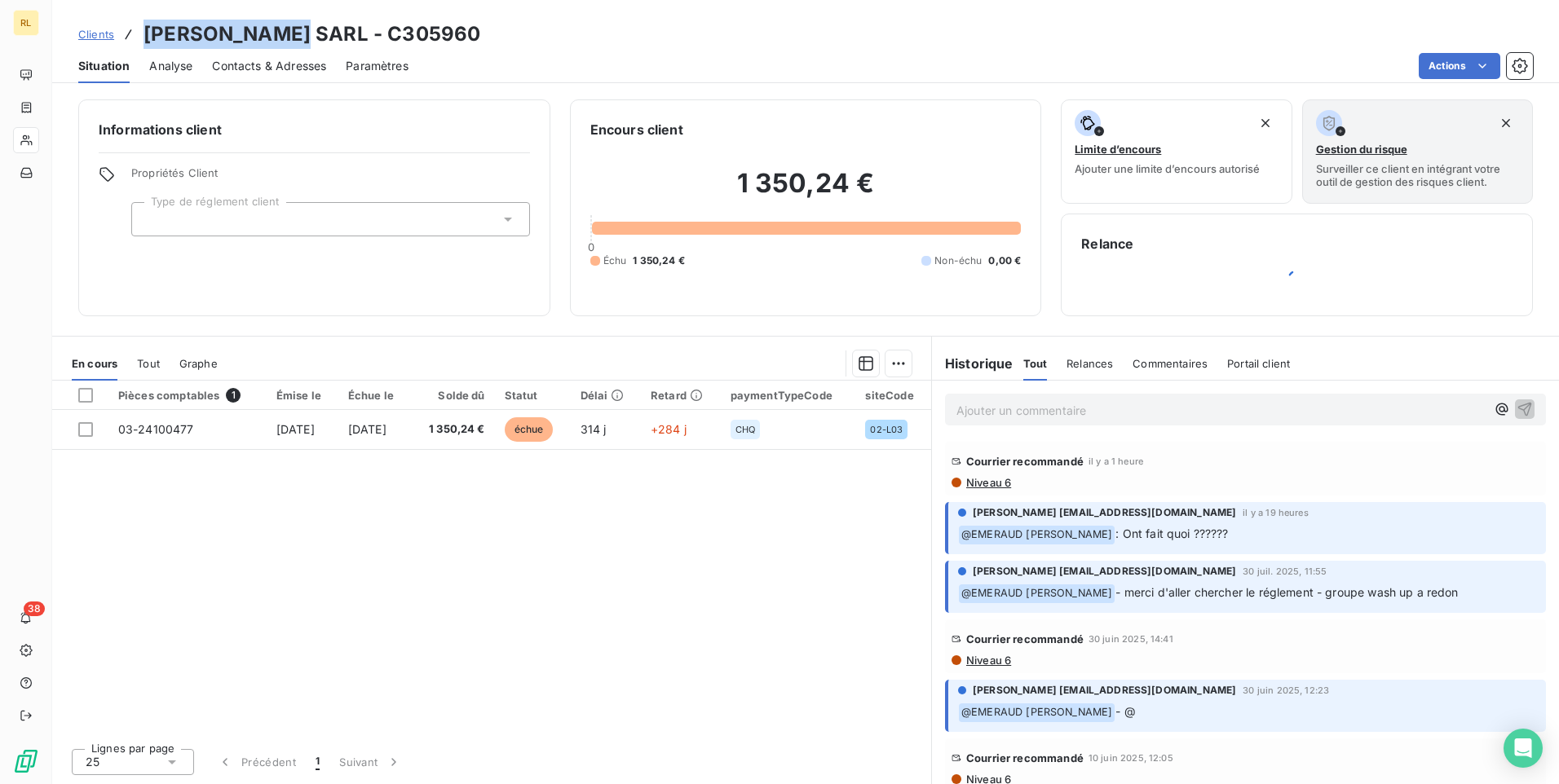
click at [182, 61] on span "Analyse" at bounding box center [171, 66] width 43 height 16
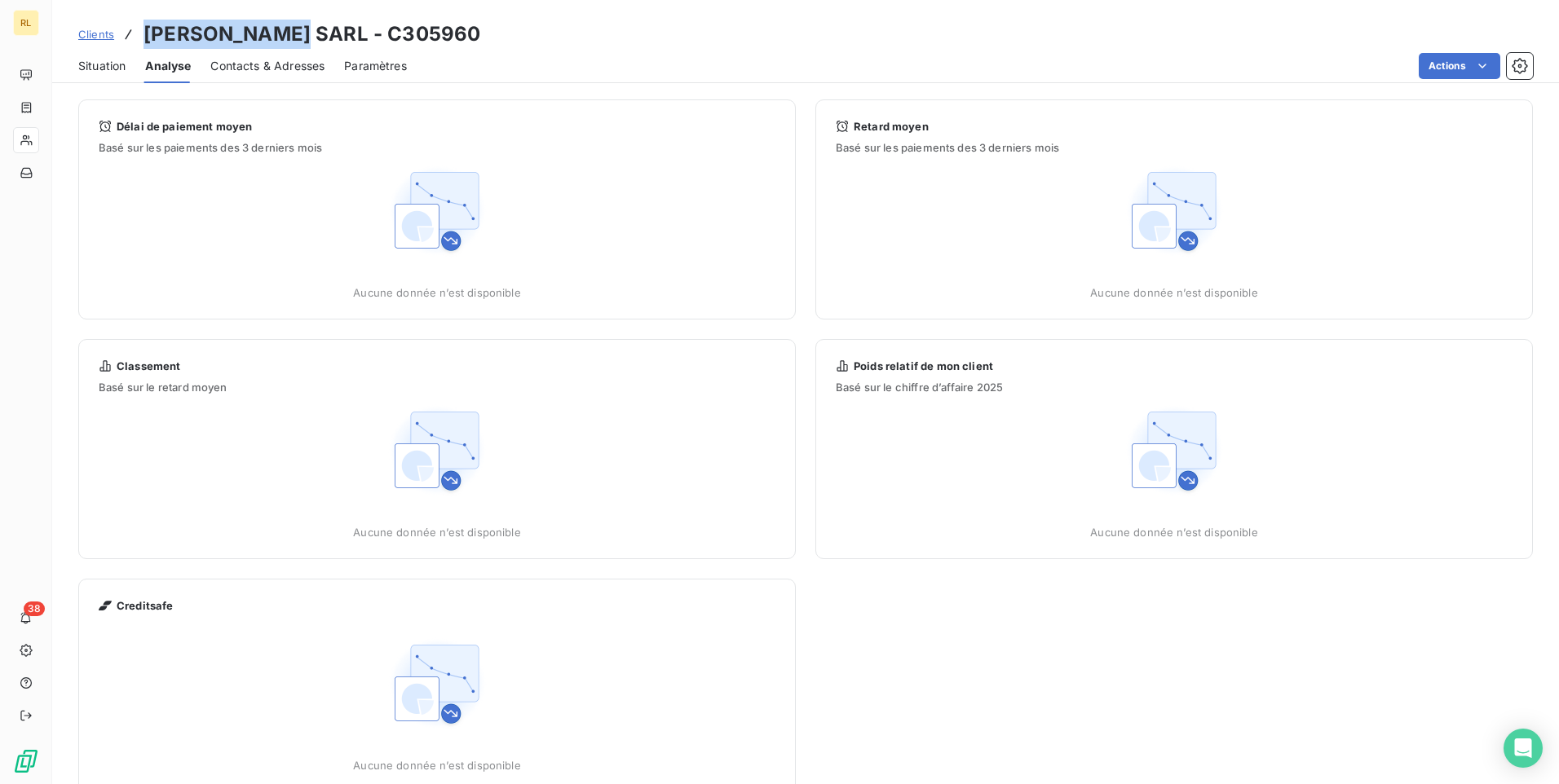
click at [231, 60] on span "Contacts & Adresses" at bounding box center [267, 66] width 114 height 16
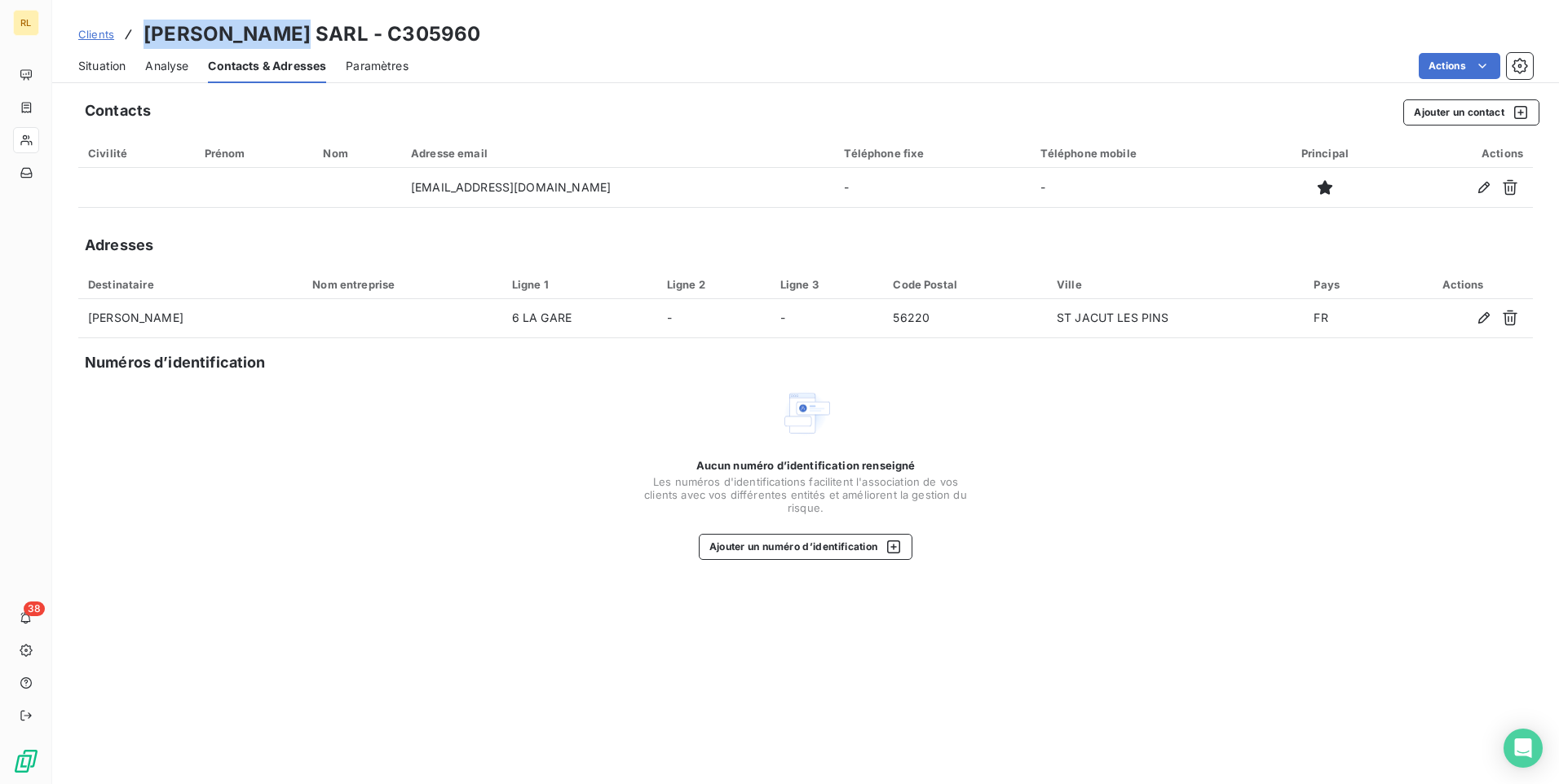
click at [386, 64] on span "Paramètres" at bounding box center [377, 66] width 63 height 16
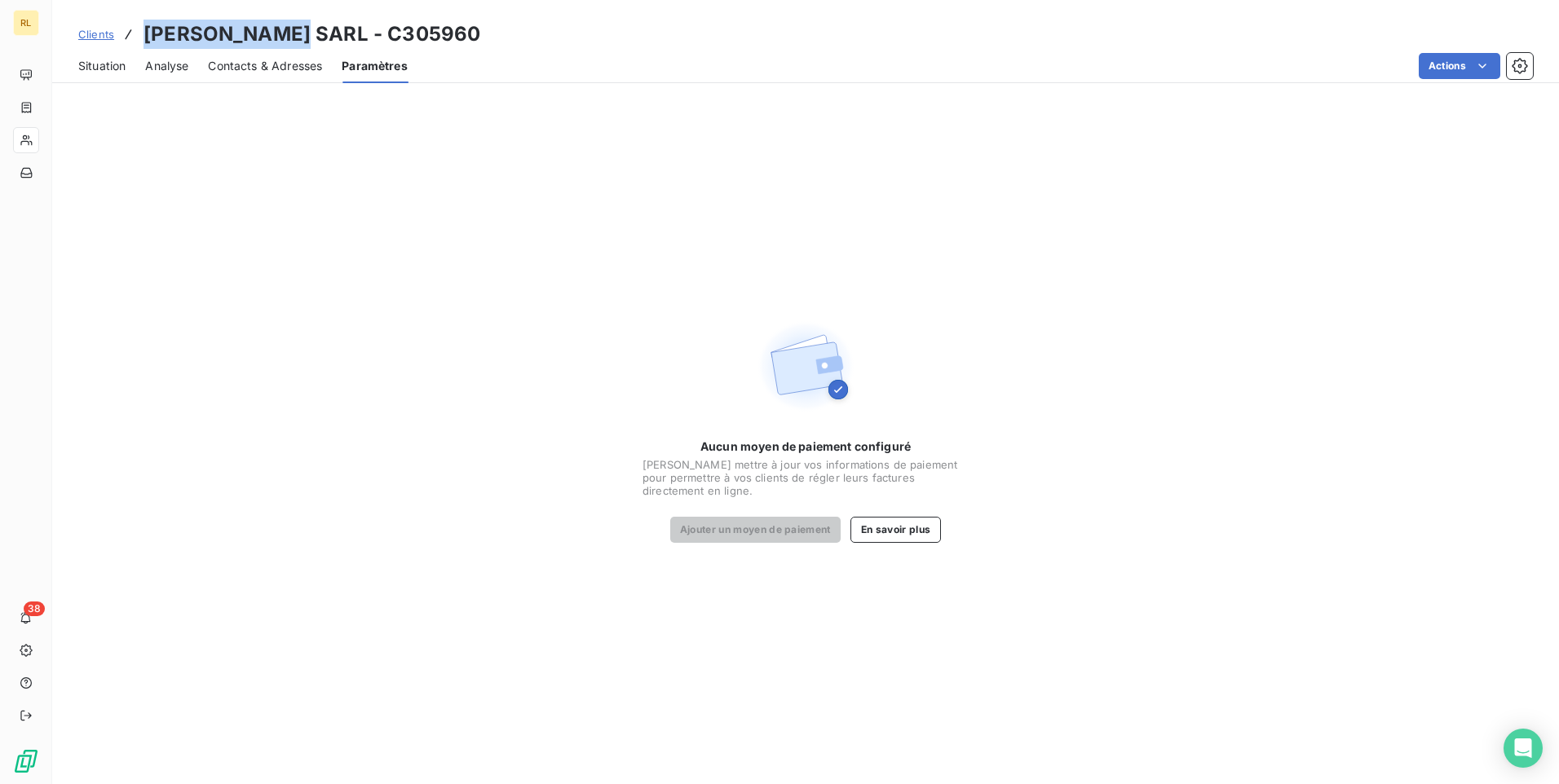
click at [280, 70] on span "Contacts & Adresses" at bounding box center [264, 66] width 114 height 16
